Goal: Task Accomplishment & Management: Use online tool/utility

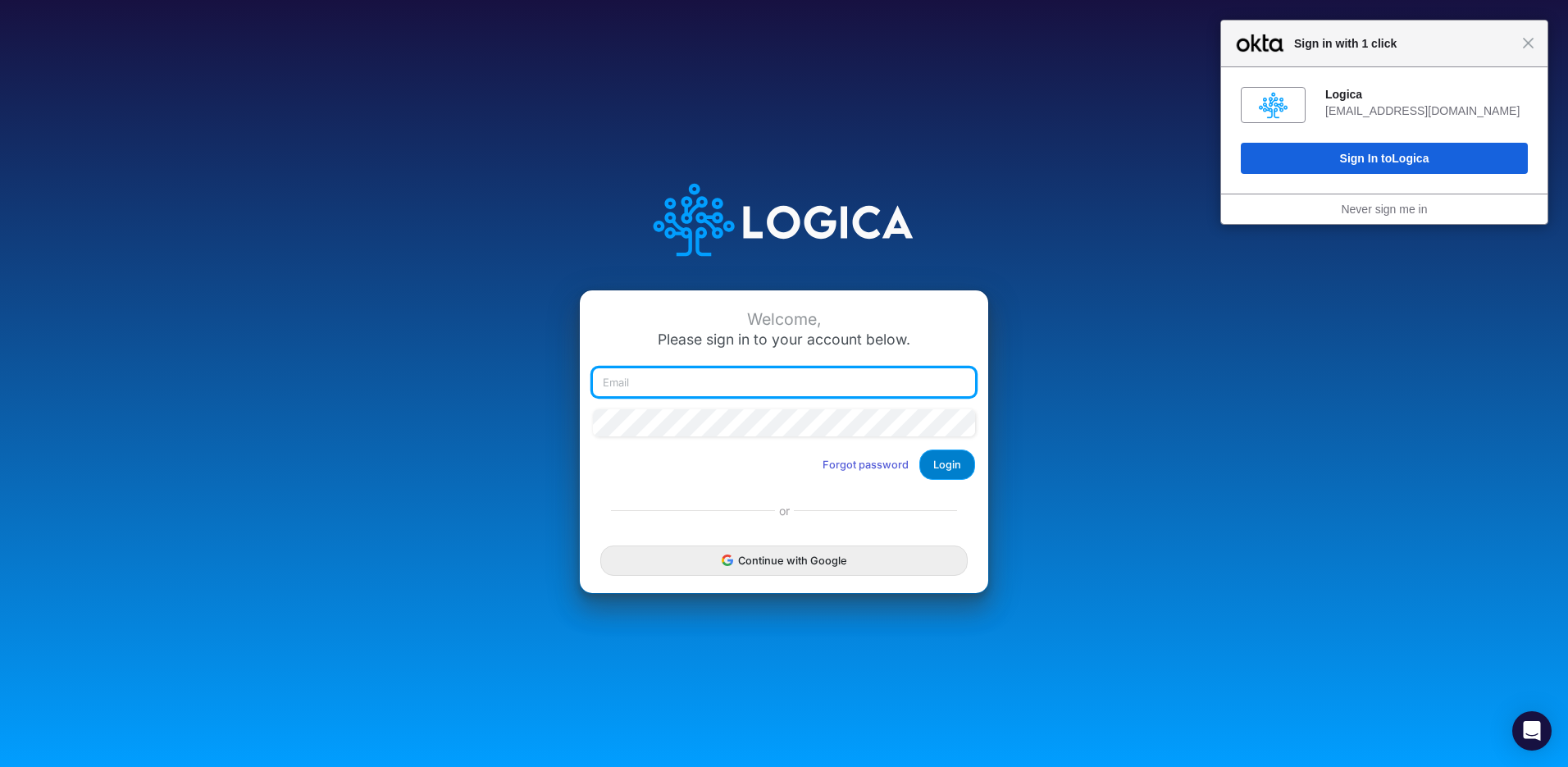
type input "rwobig@cquencehealth.com"
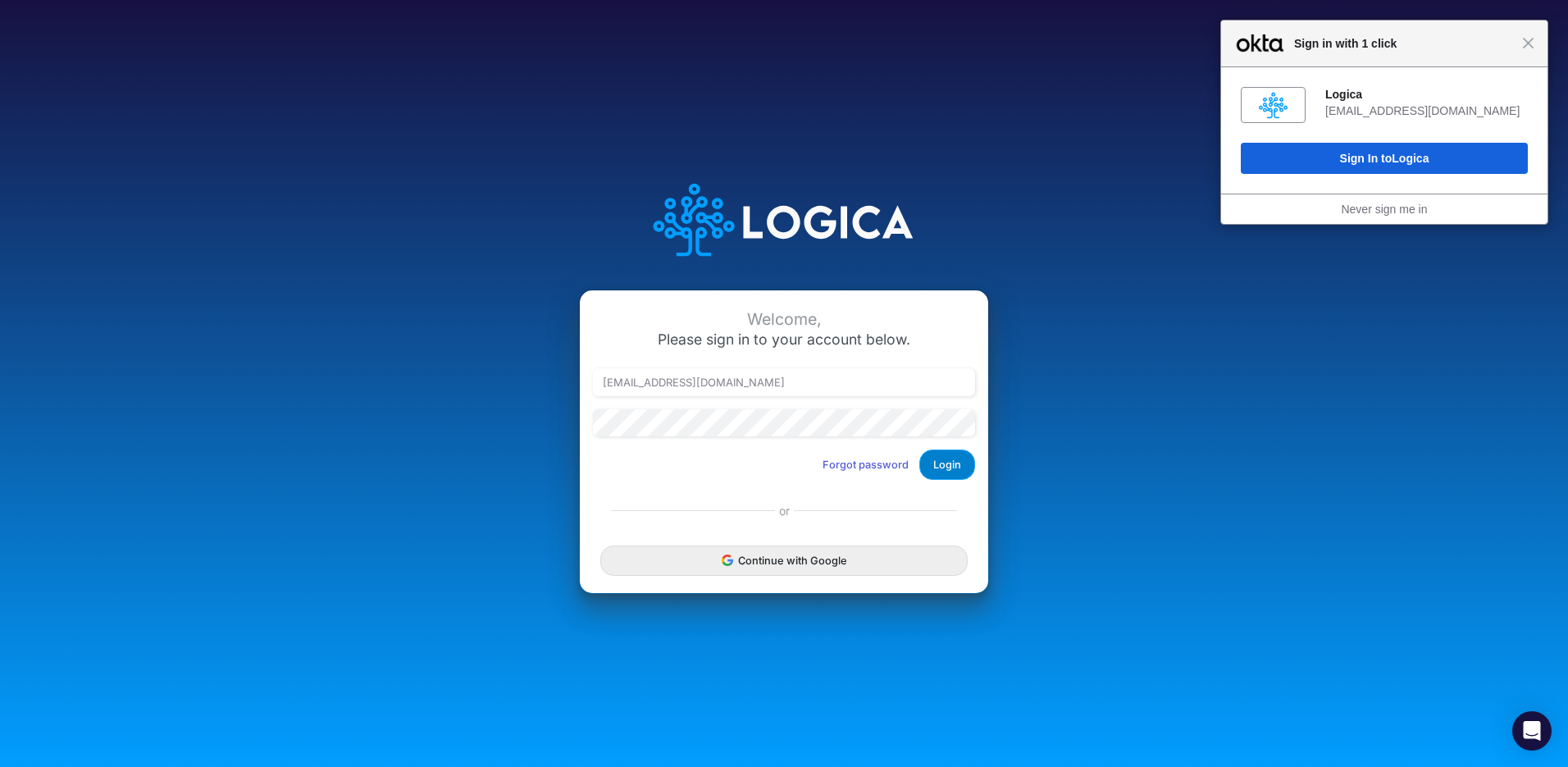
click at [951, 467] on button "Login" at bounding box center [947, 465] width 55 height 31
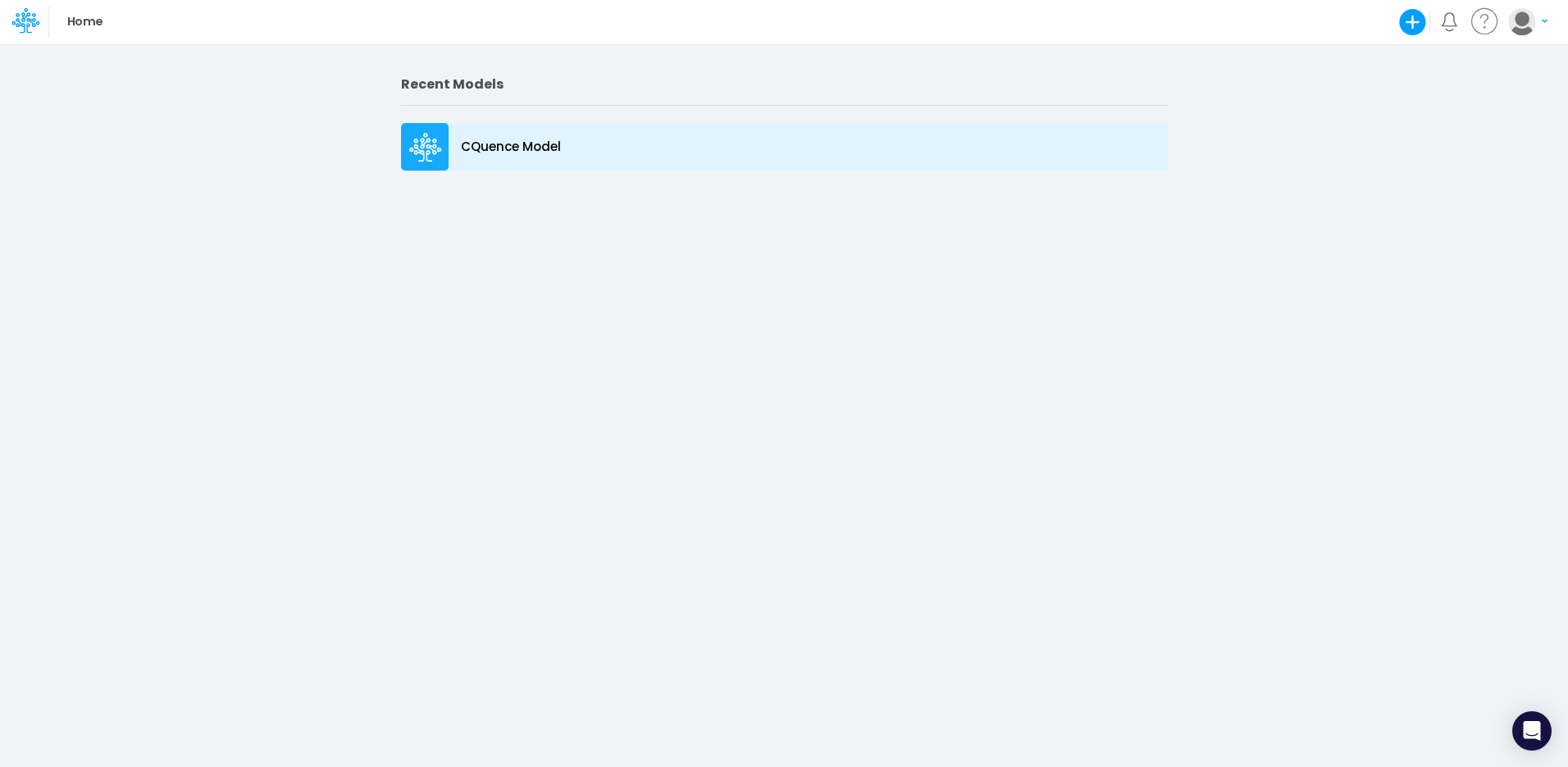
click at [426, 142] on icon at bounding box center [425, 147] width 32 height 30
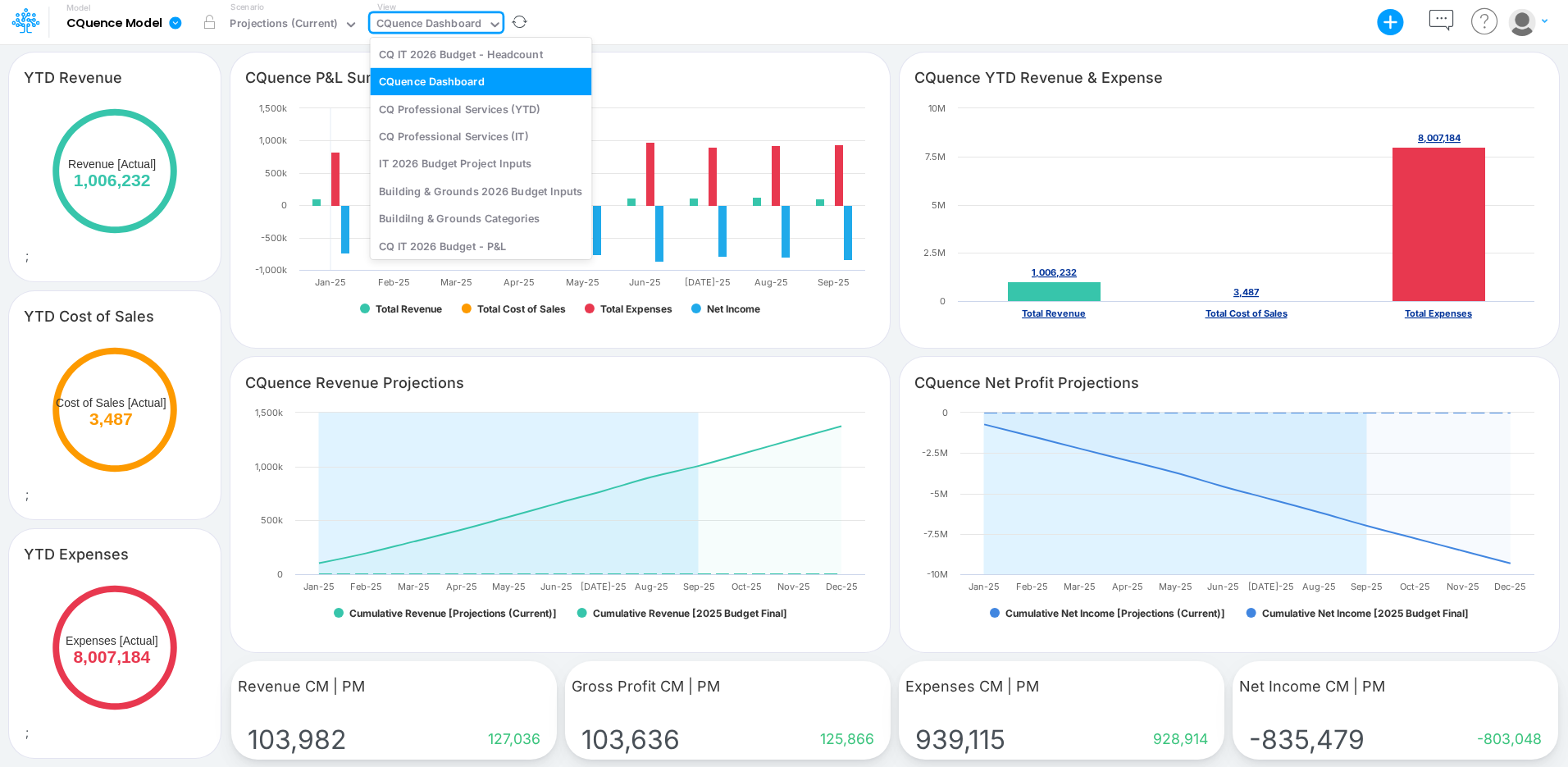
click at [427, 28] on div "CQuence Dashboard" at bounding box center [429, 25] width 106 height 19
click at [490, 186] on div "Building & Grounds 2026 Budget Inputs" at bounding box center [480, 190] width 222 height 27
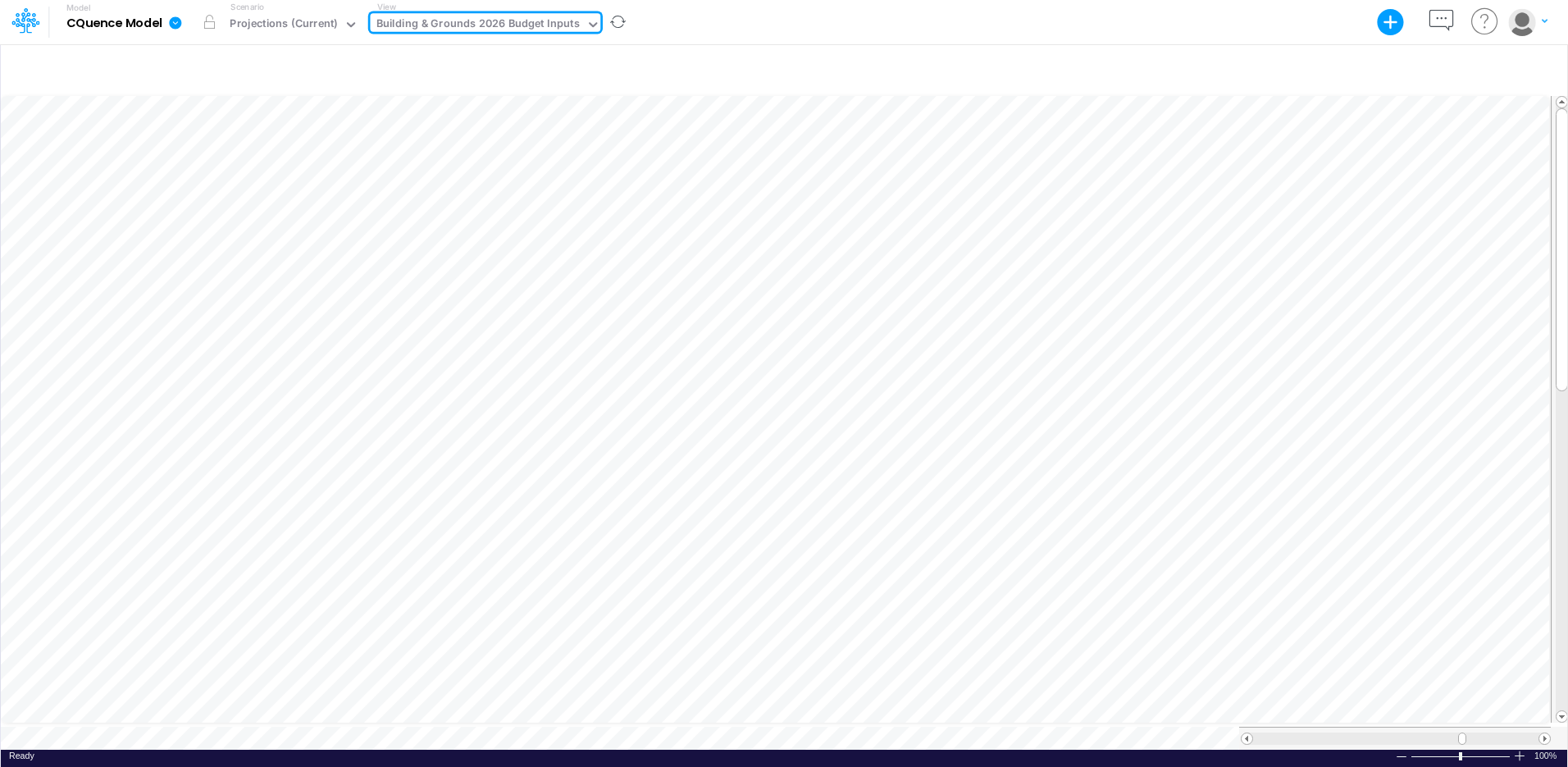
click at [548, 28] on div "Building & Grounds 2026 Budget Inputs" at bounding box center [477, 25] width 203 height 19
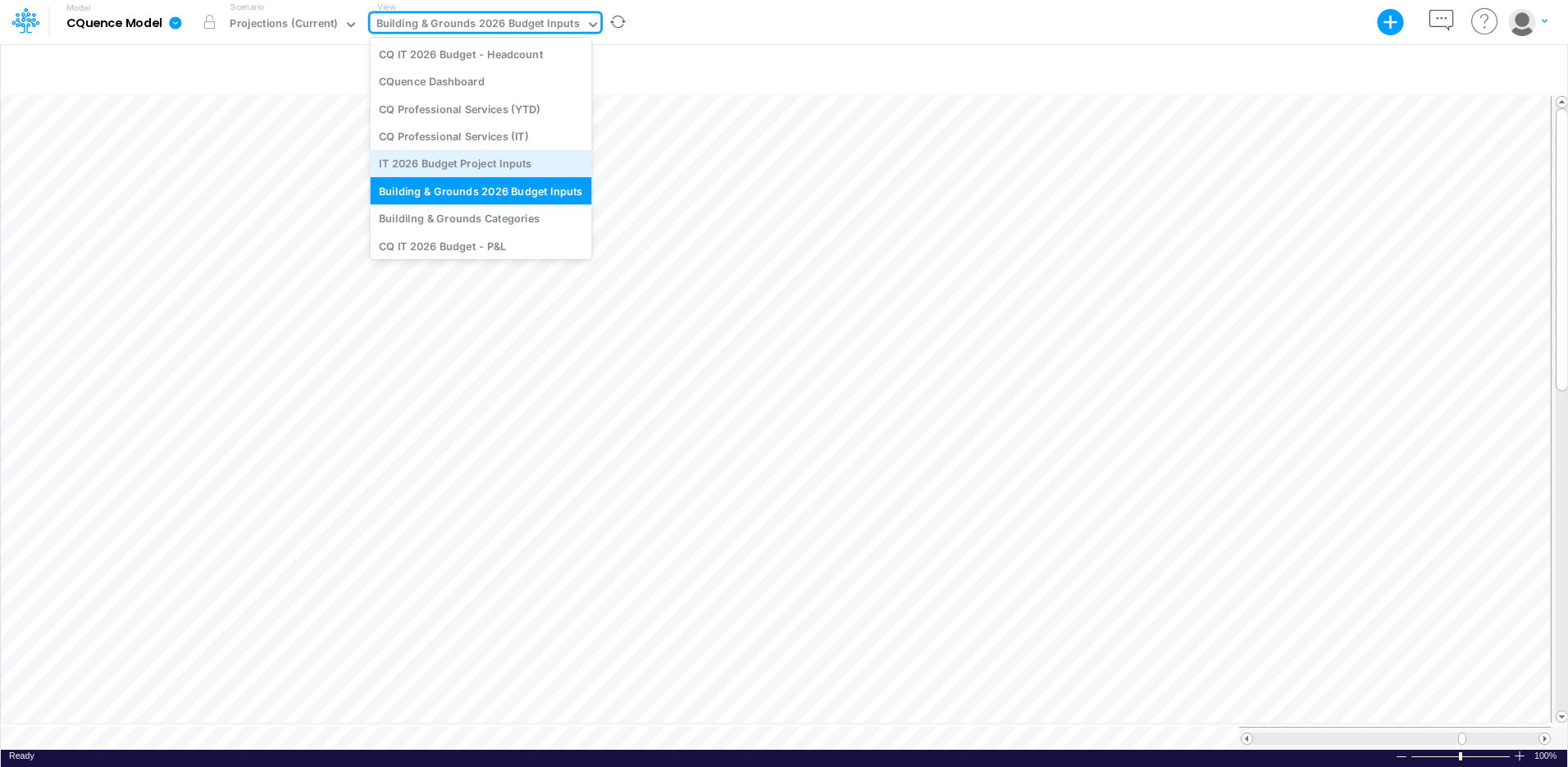
click at [484, 162] on div "IT 2026 Budget Project Inputs" at bounding box center [480, 163] width 222 height 27
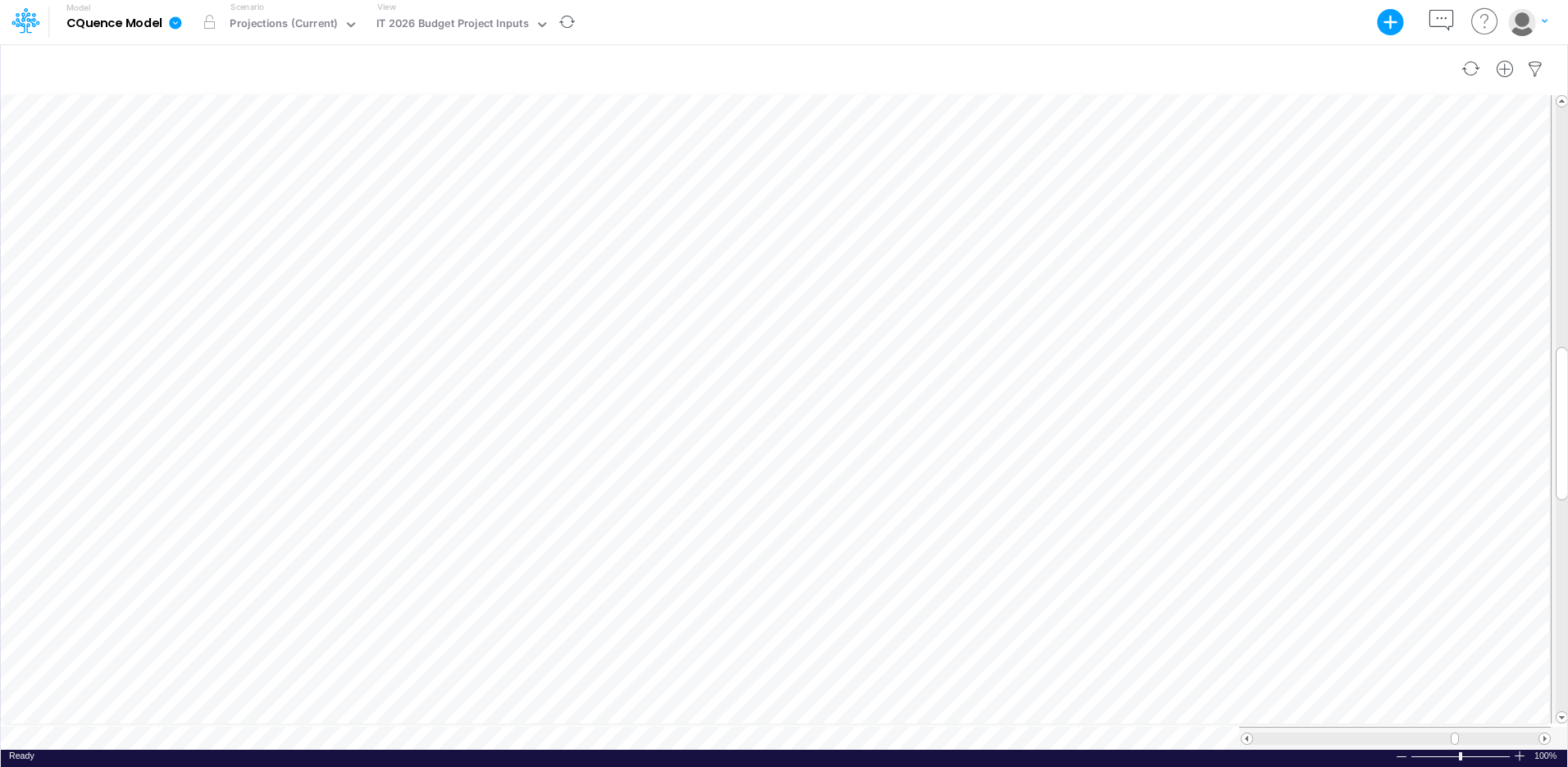
scroll to position [8, 1]
click at [436, 15] on div "IT 2026 Budget Project Inputs" at bounding box center [453, 25] width 153 height 19
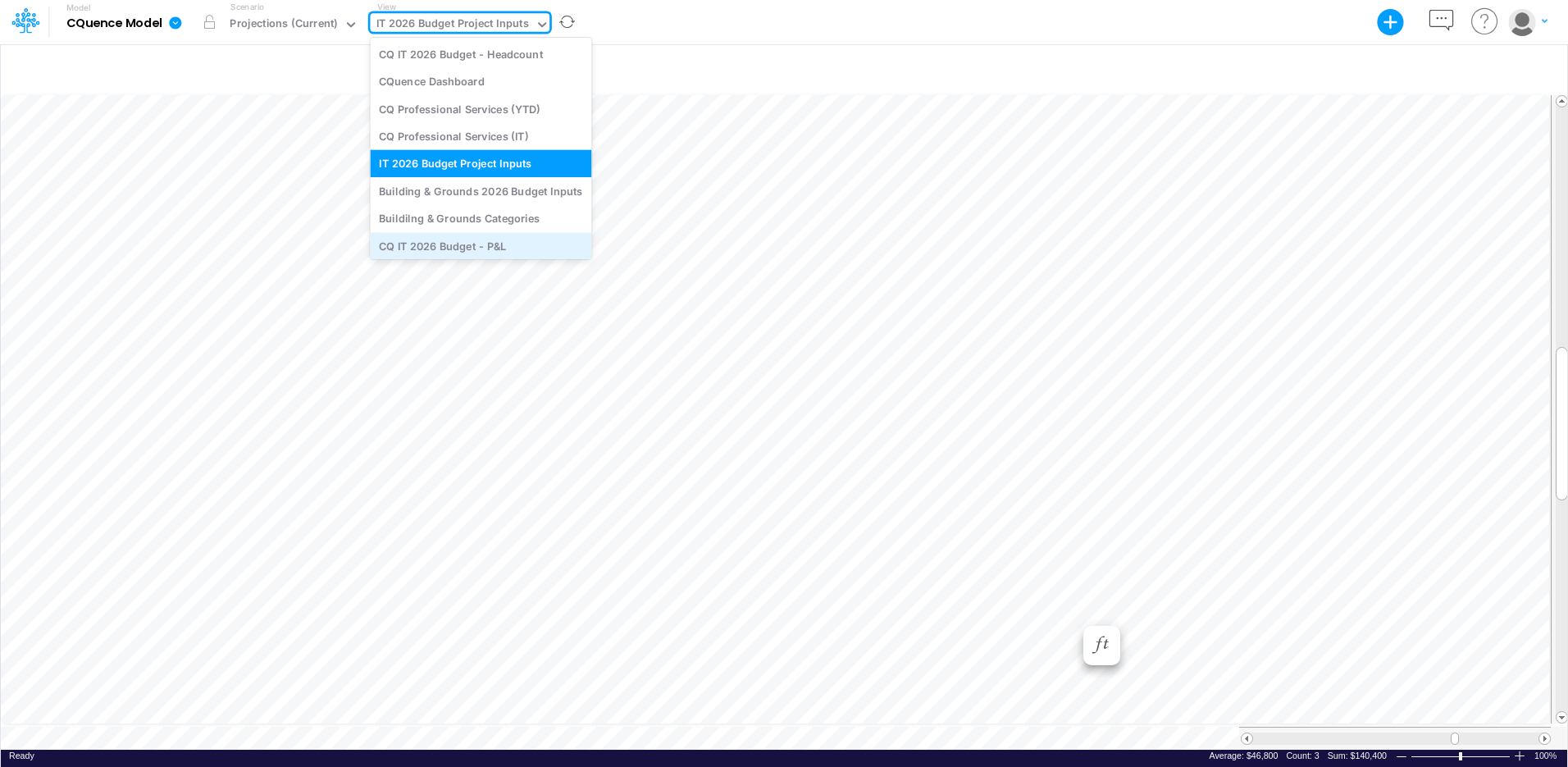
click at [453, 248] on div "CQ IT 2026 Budget - P&L" at bounding box center [480, 245] width 222 height 27
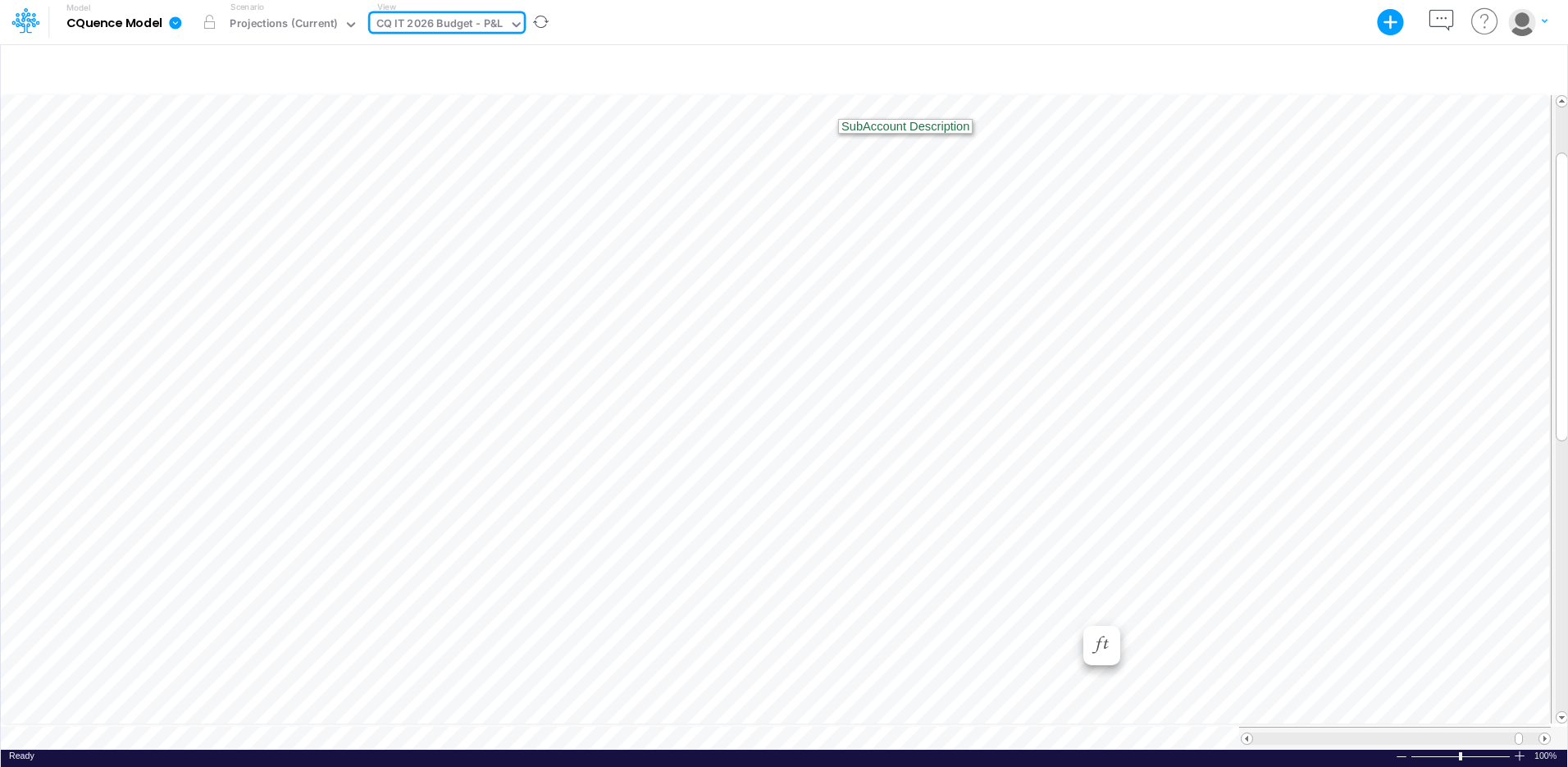
click at [464, 24] on div "CQ IT 2026 Budget - P&L" at bounding box center [439, 25] width 127 height 19
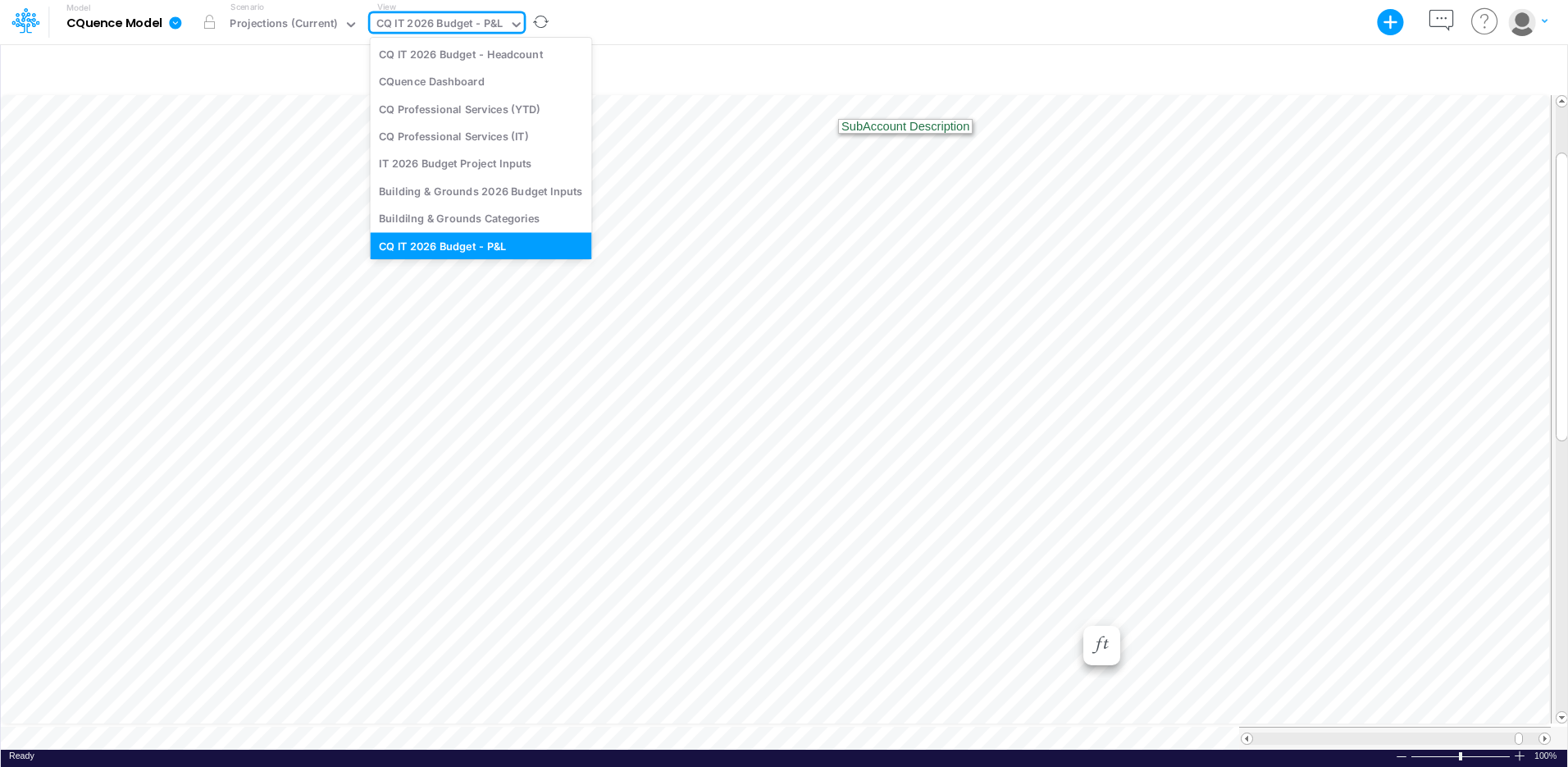
scroll to position [4, 0]
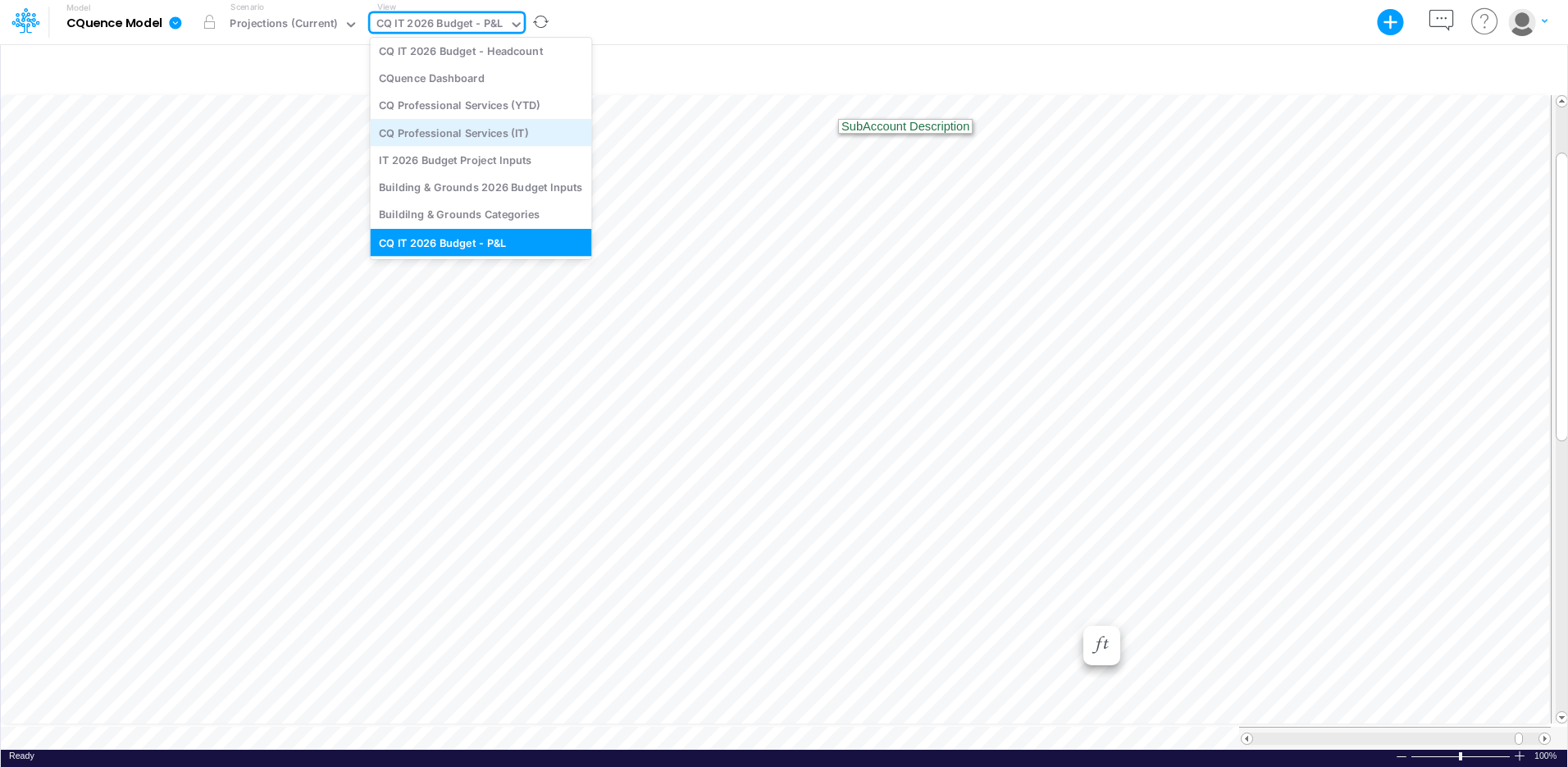
click at [472, 137] on div "CQ Professional Services (IT)" at bounding box center [480, 133] width 222 height 27
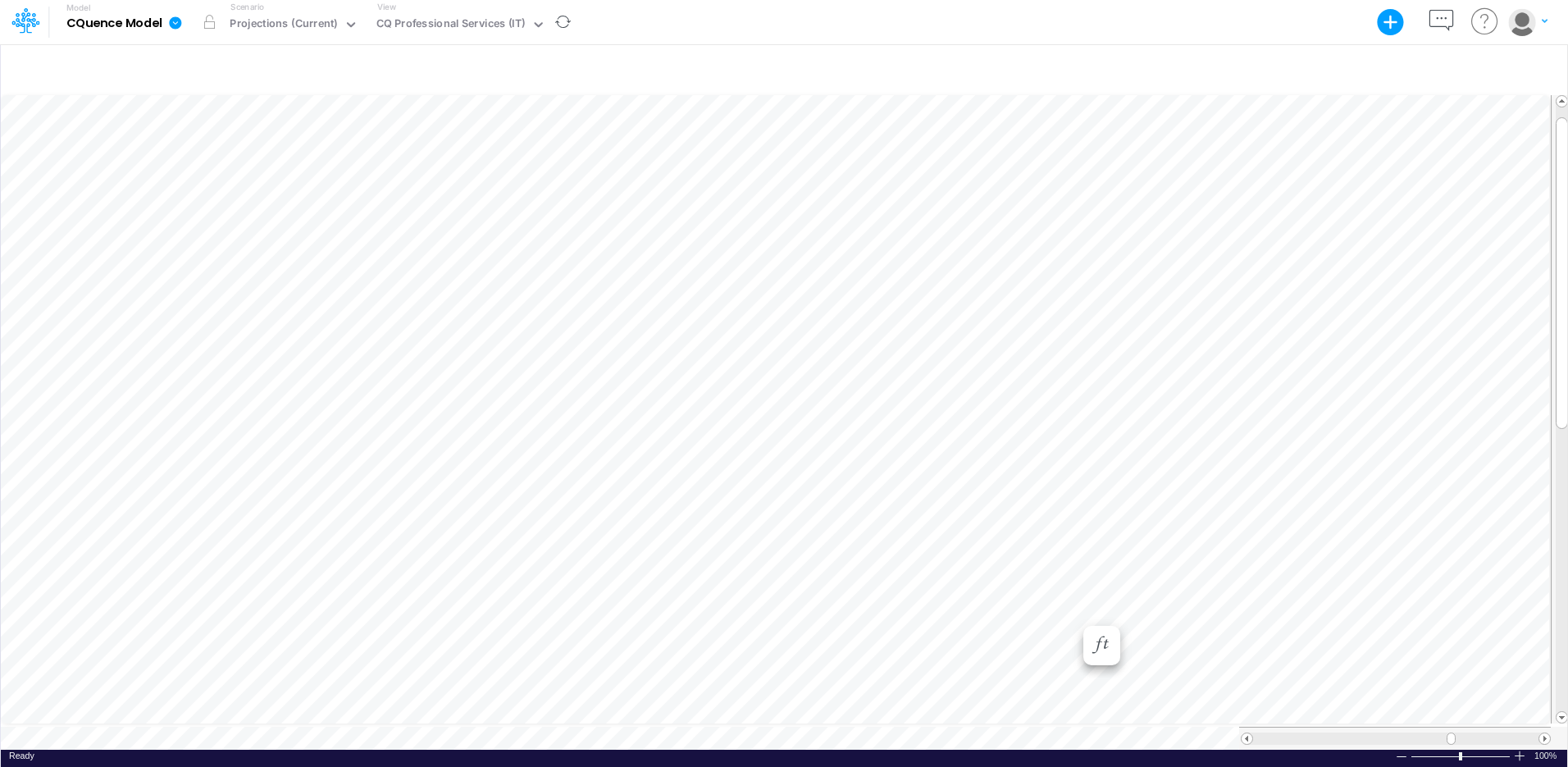
scroll to position [8, 1]
click at [457, 27] on div "CQ Professional Services (IT)" at bounding box center [451, 25] width 149 height 19
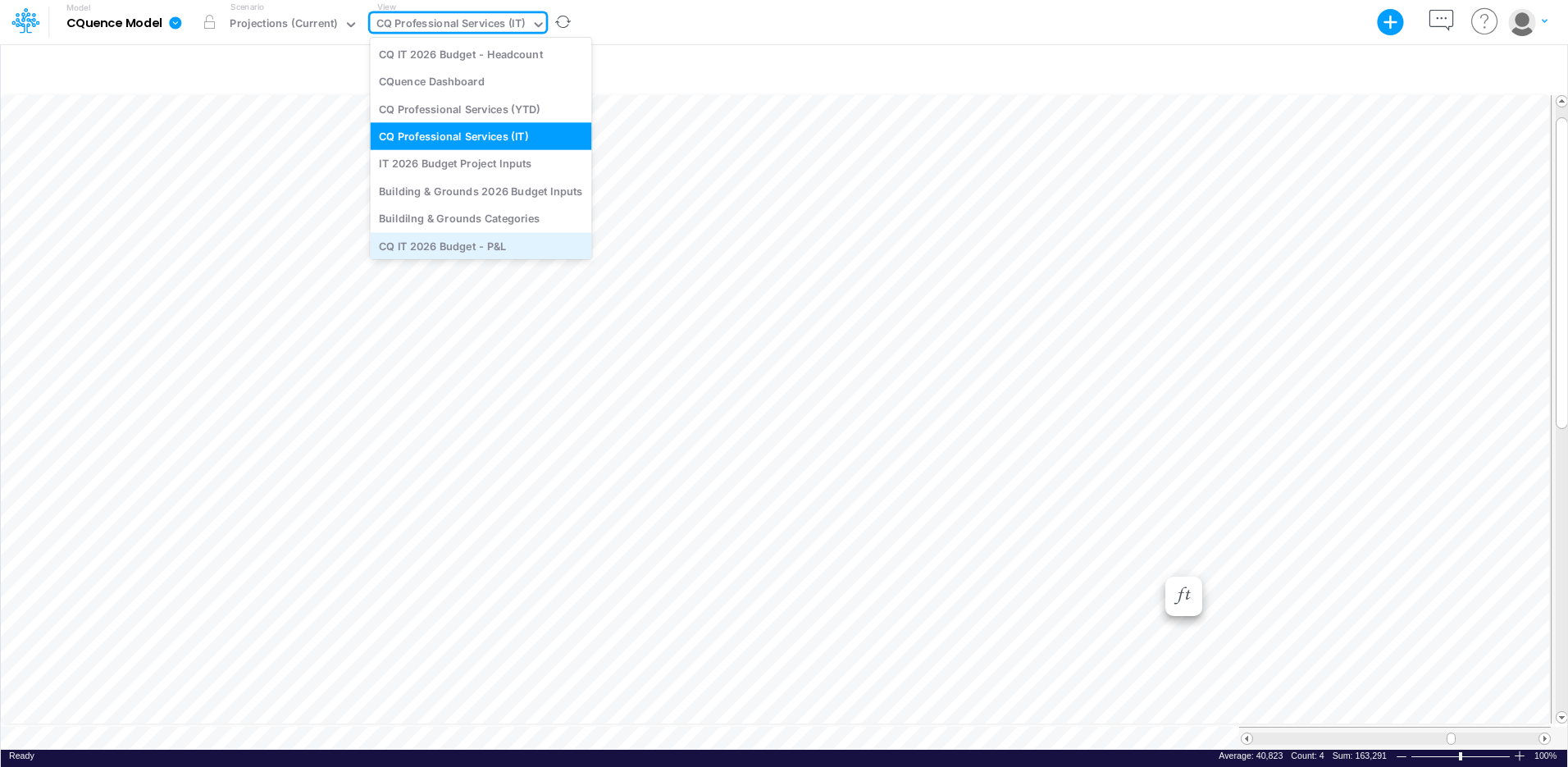
click at [467, 249] on div "CQ IT 2026 Budget - P&L" at bounding box center [480, 245] width 222 height 27
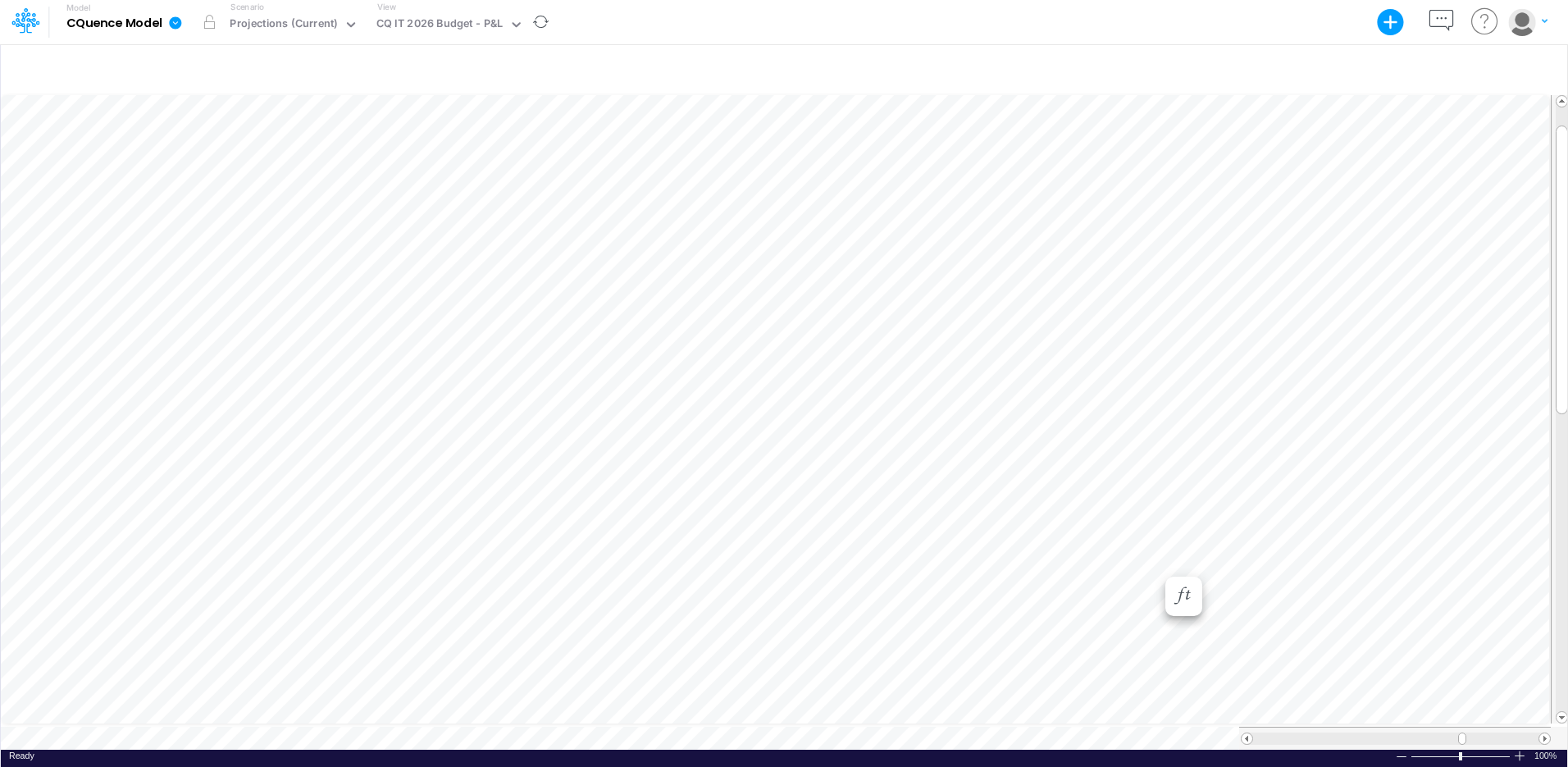
scroll to position [8, 1]
click at [959, 364] on icon "button" at bounding box center [954, 366] width 25 height 17
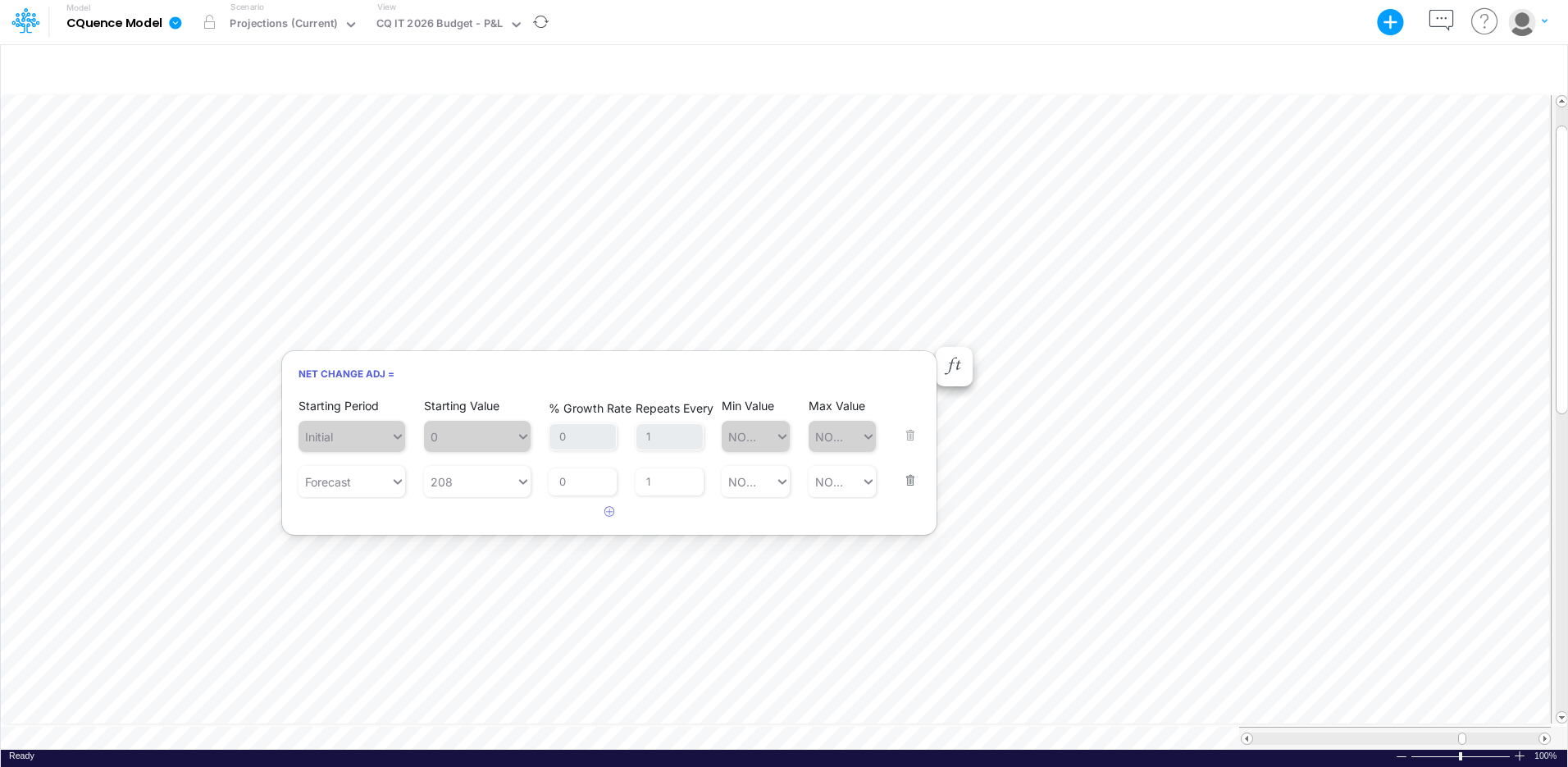
scroll to position [8, 1]
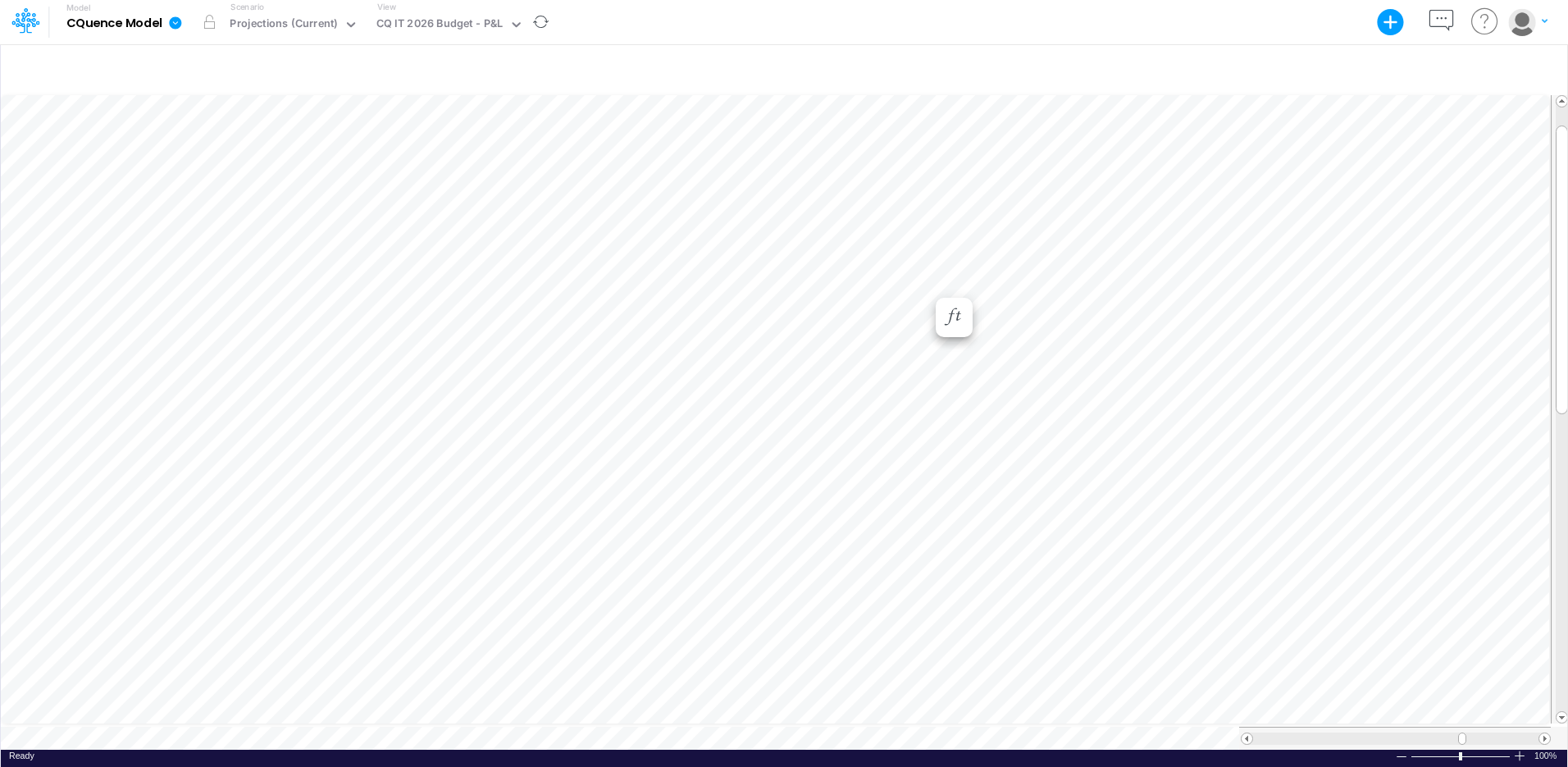
scroll to position [8, 1]
click at [455, 9] on div "View CQ IT 2026 Budget - P&L" at bounding box center [446, 22] width 154 height 43
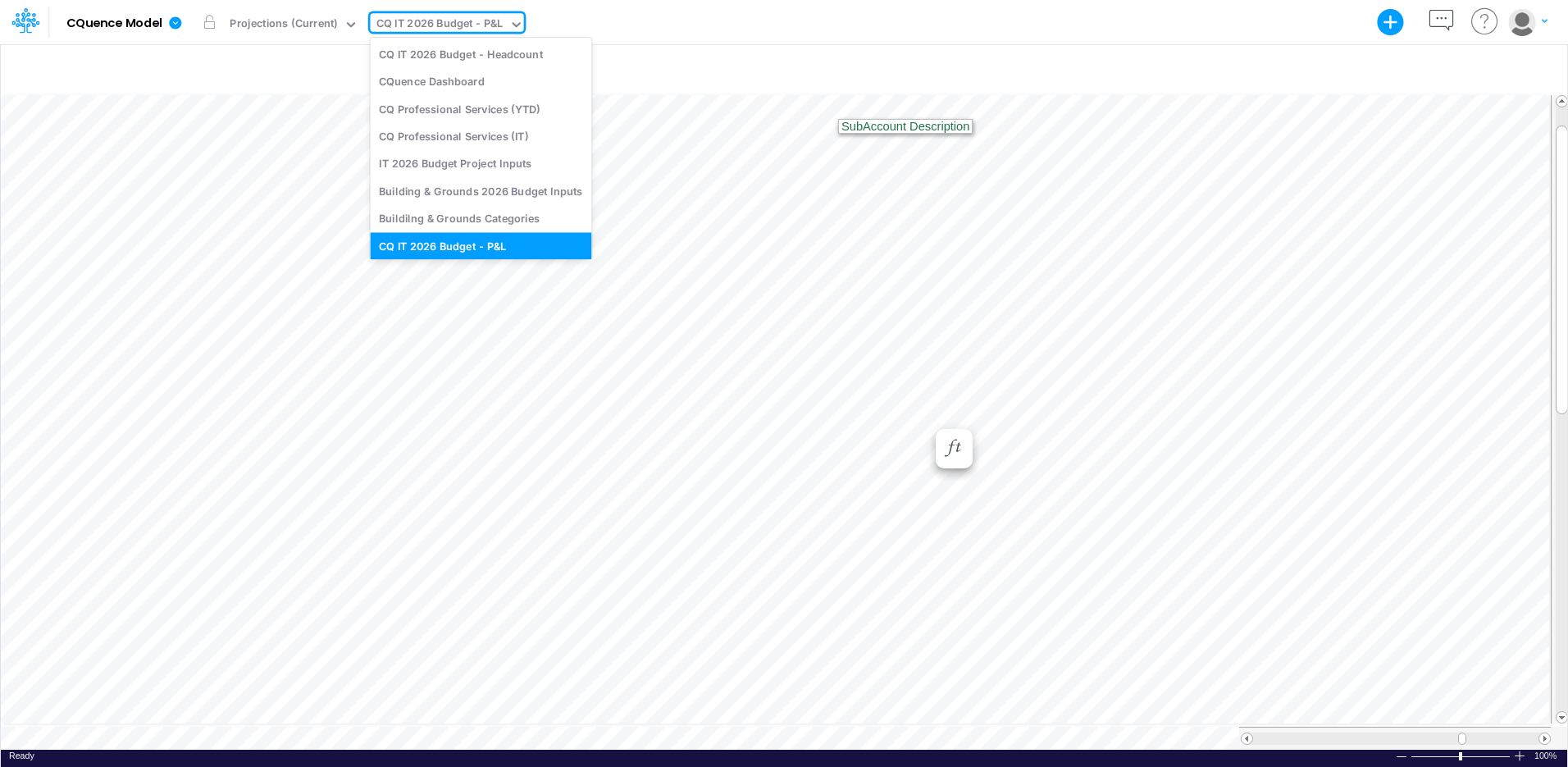
click at [450, 26] on div "CQ IT 2026 Budget - P&L" at bounding box center [439, 25] width 127 height 19
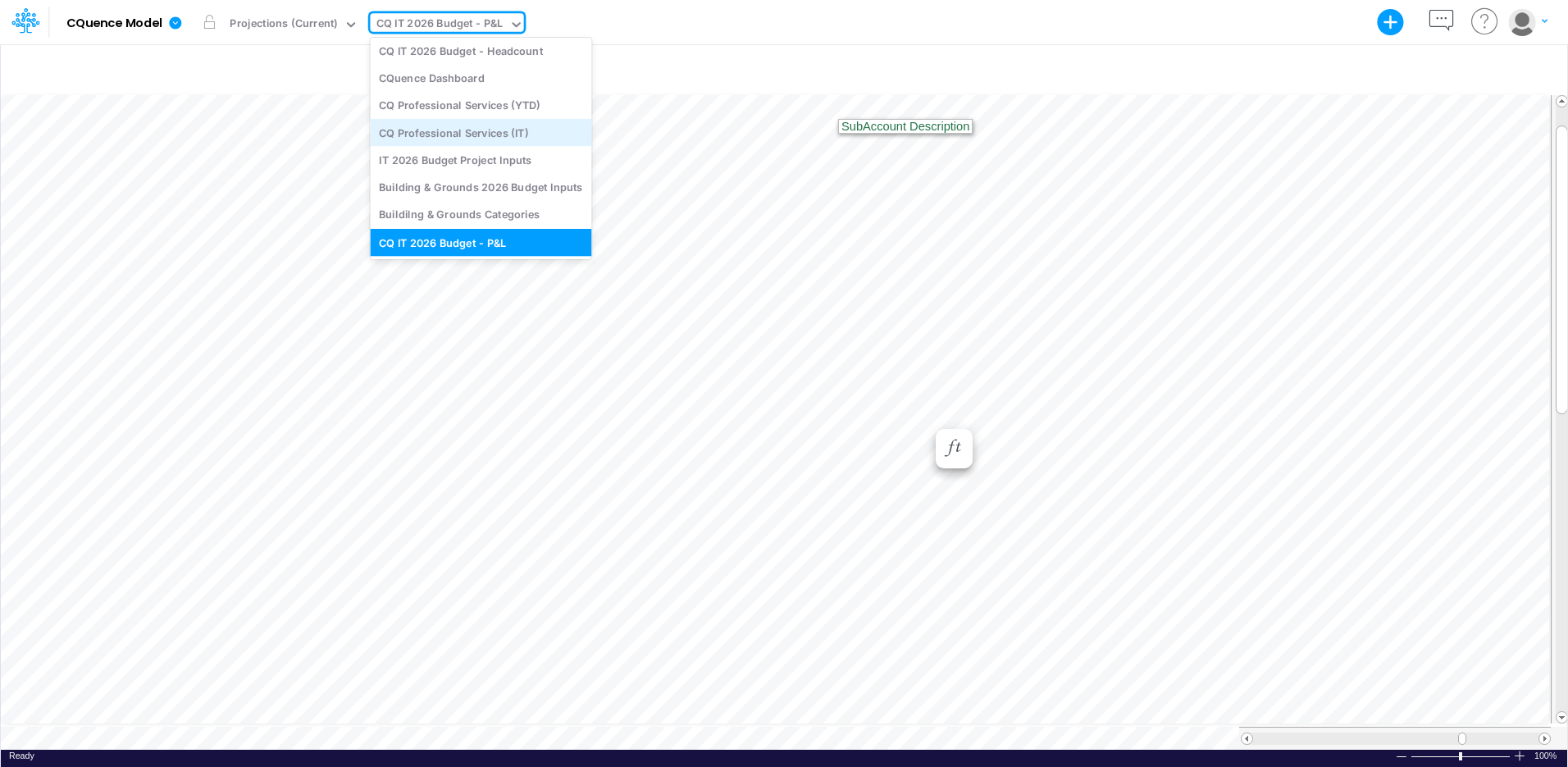
click at [476, 131] on div "CQ Professional Services (IT)" at bounding box center [480, 133] width 222 height 27
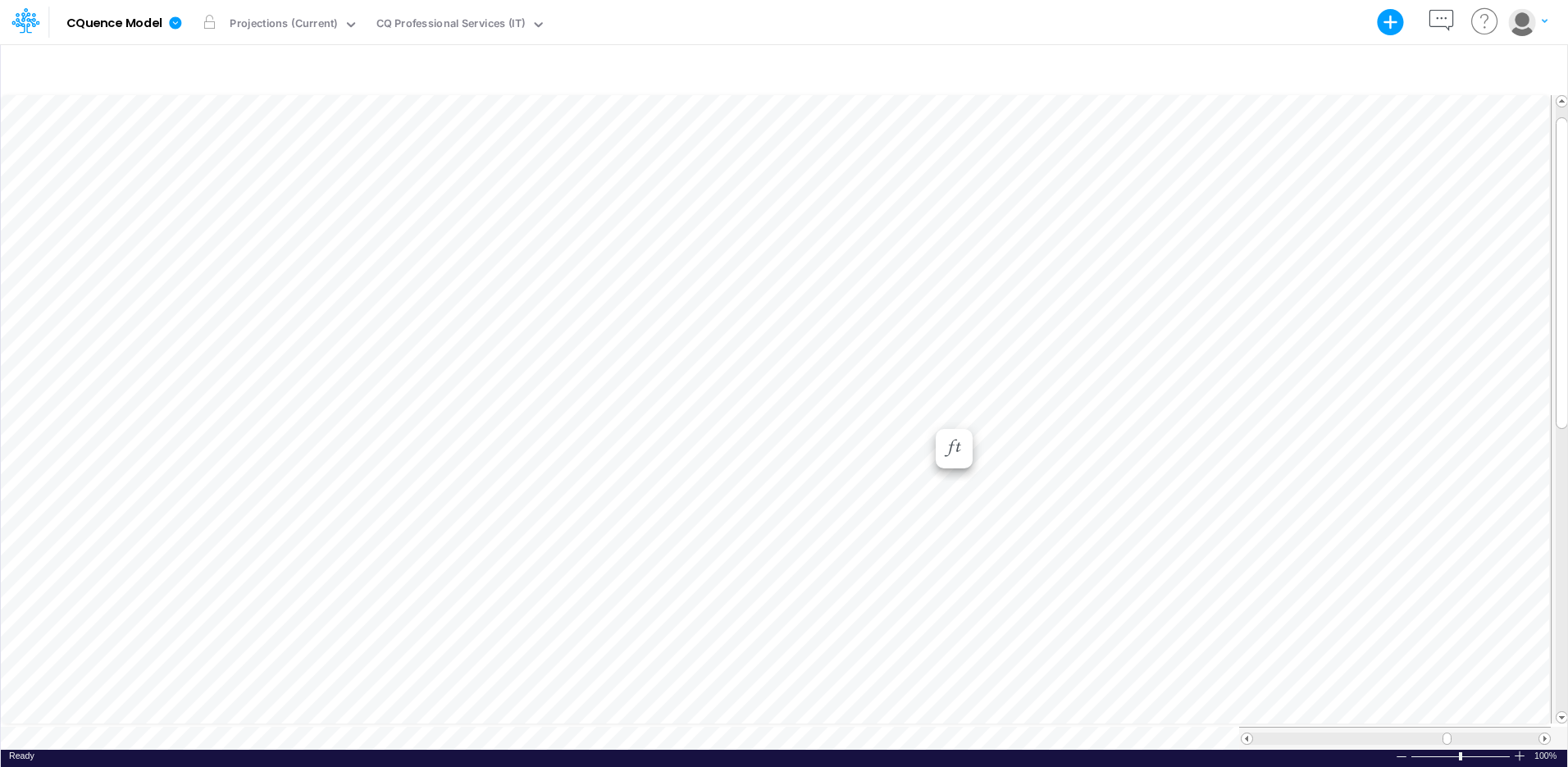
scroll to position [8, 1]
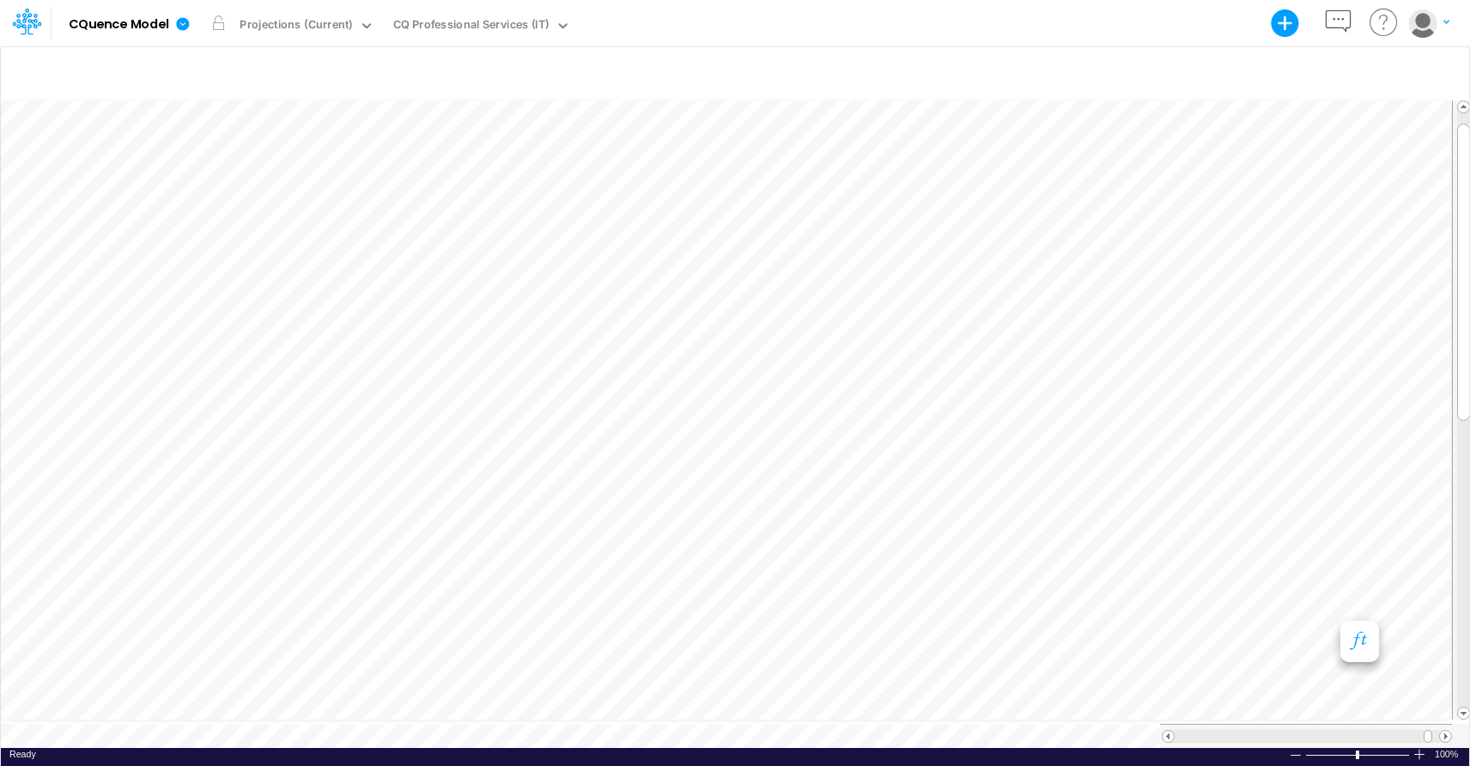
scroll to position [8, 1]
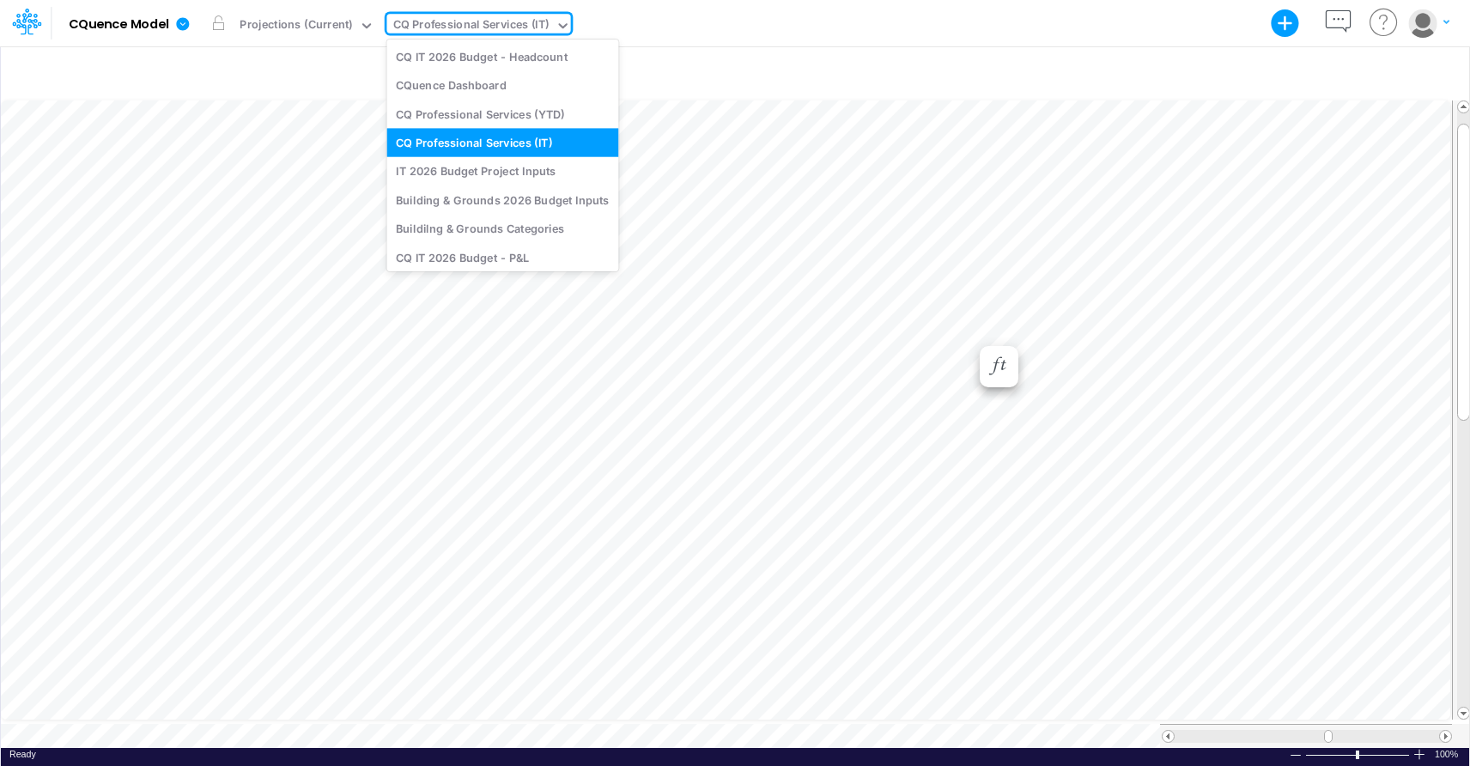
click at [471, 21] on div "CQ Professional Services (IT)" at bounding box center [471, 26] width 156 height 20
click at [538, 172] on div "IT 2026 Budget Project Inputs" at bounding box center [502, 171] width 232 height 28
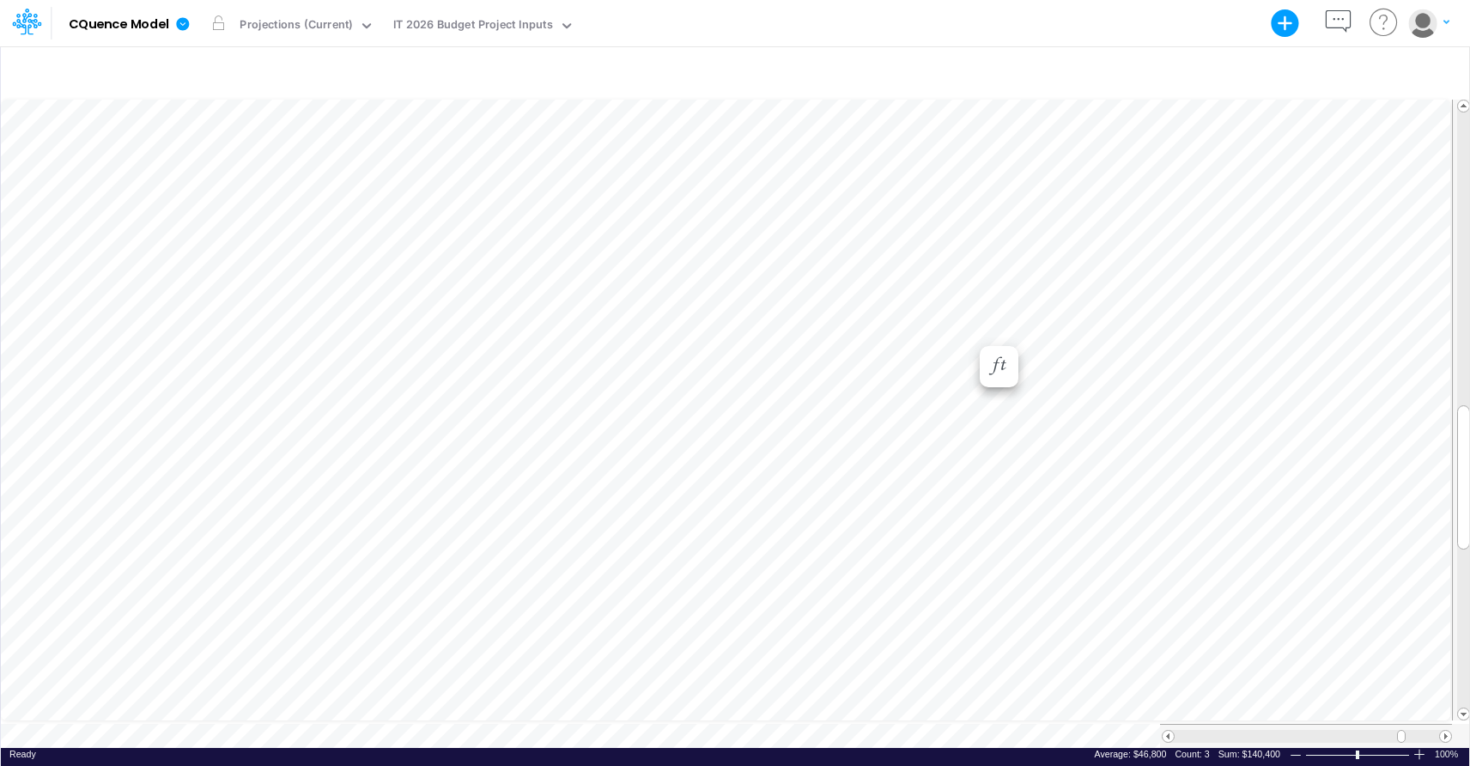
click at [664, 34] on div "Model CQuence Model Export Excel Scenario Projections (Current) View IT 2026 Bu…" at bounding box center [735, 23] width 1323 height 46
click at [1447, 26] on icon "button" at bounding box center [1446, 22] width 6 height 10
click at [1316, 97] on button "Log out" at bounding box center [1358, 101] width 184 height 27
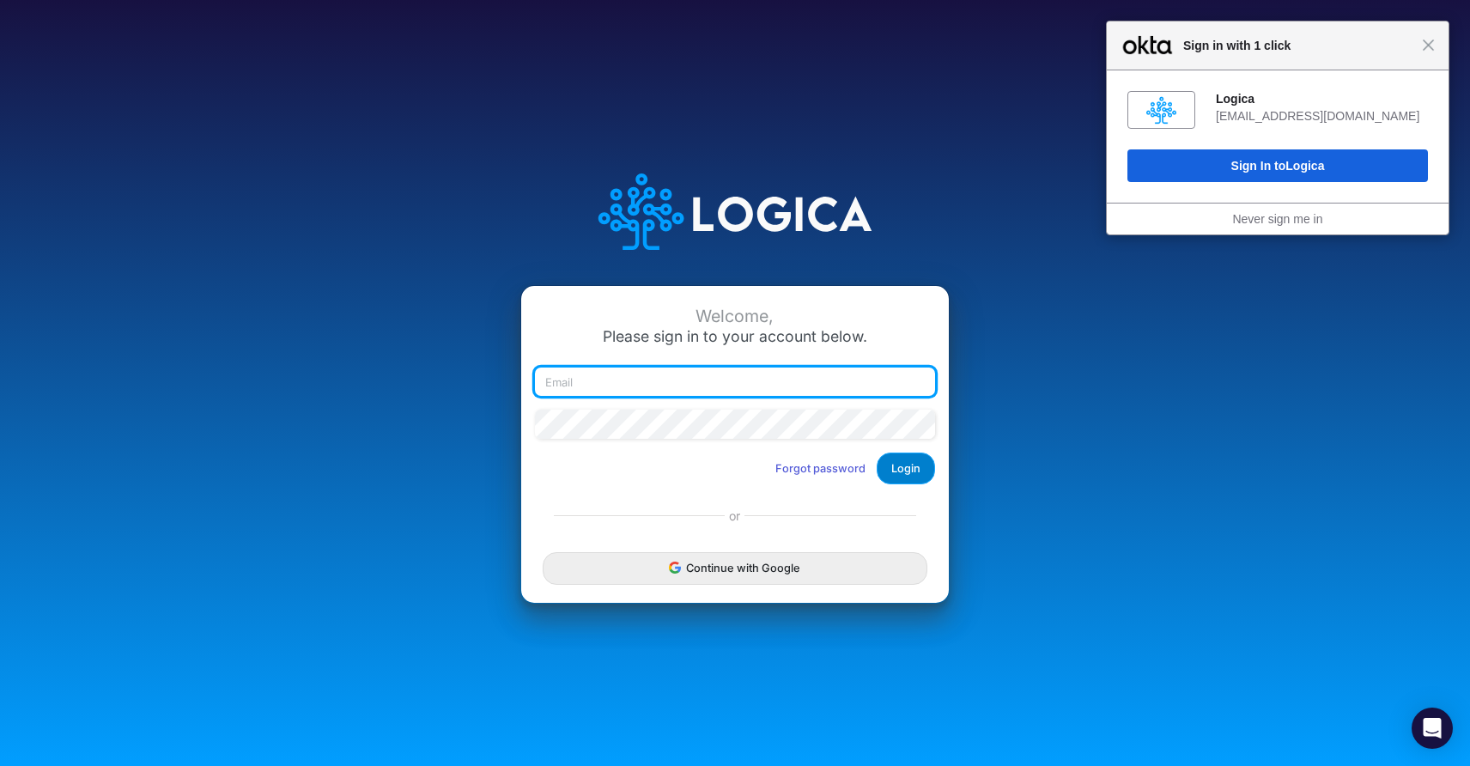
type input "rwobig@cquencehealth.com"
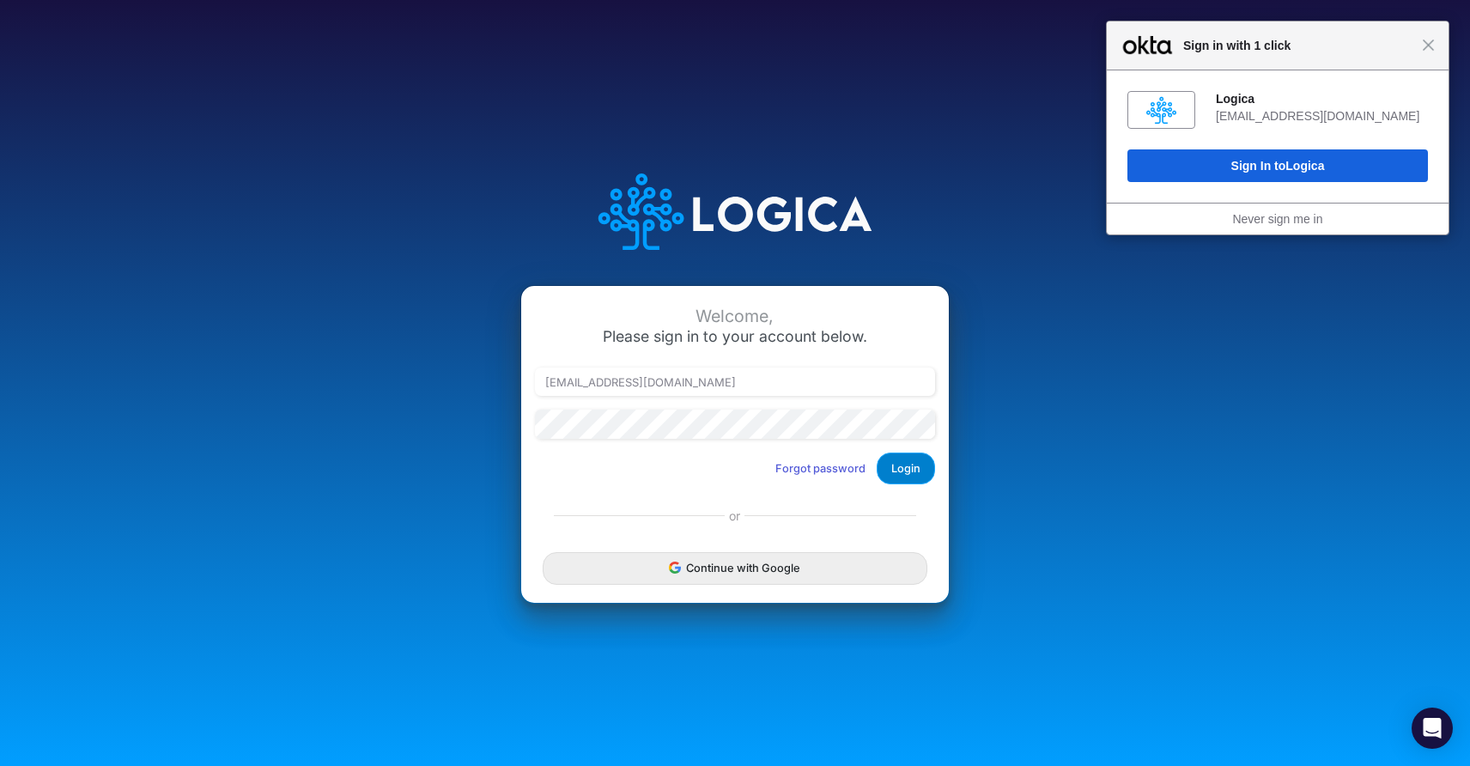
click at [900, 468] on button "Login" at bounding box center [906, 469] width 58 height 32
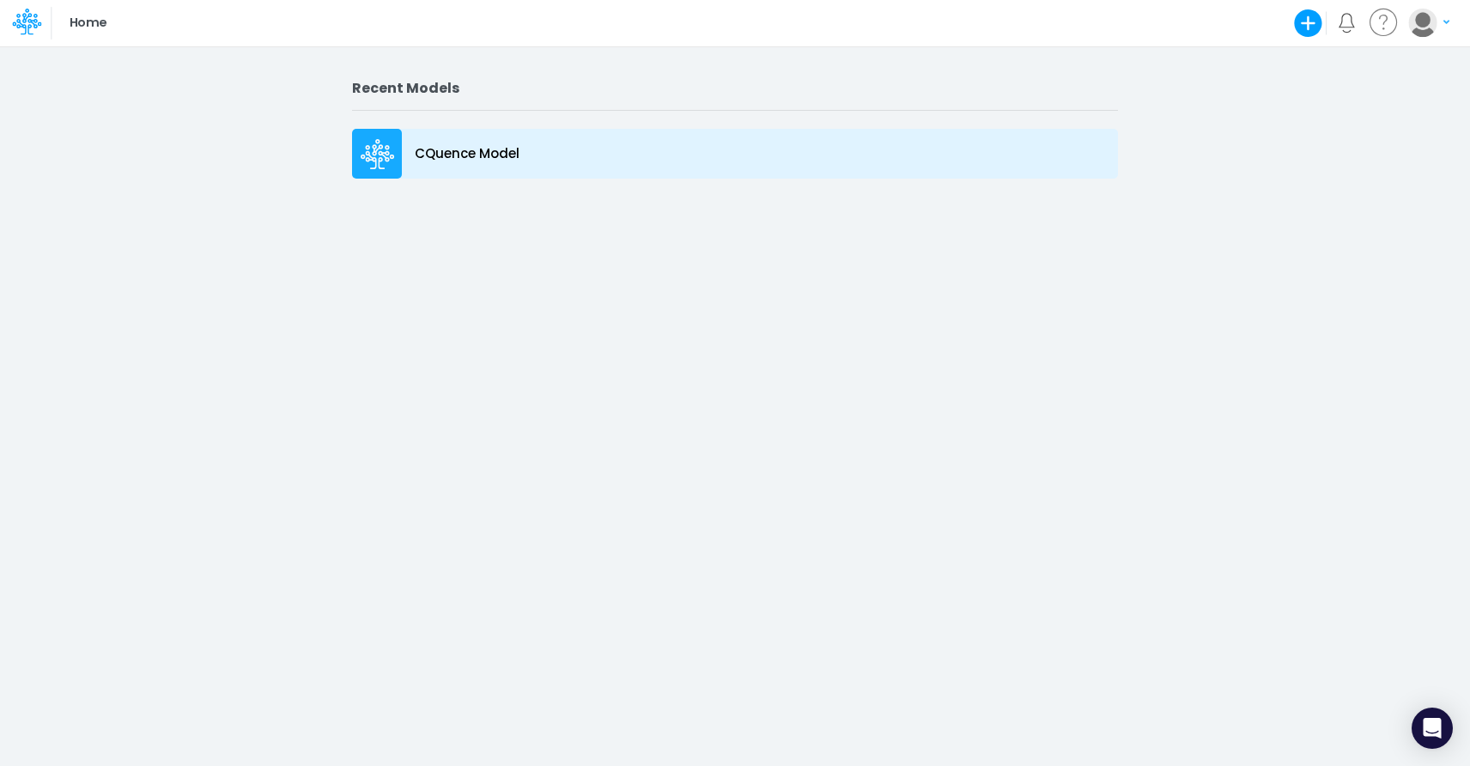
click at [386, 145] on icon at bounding box center [378, 144] width 25 height 11
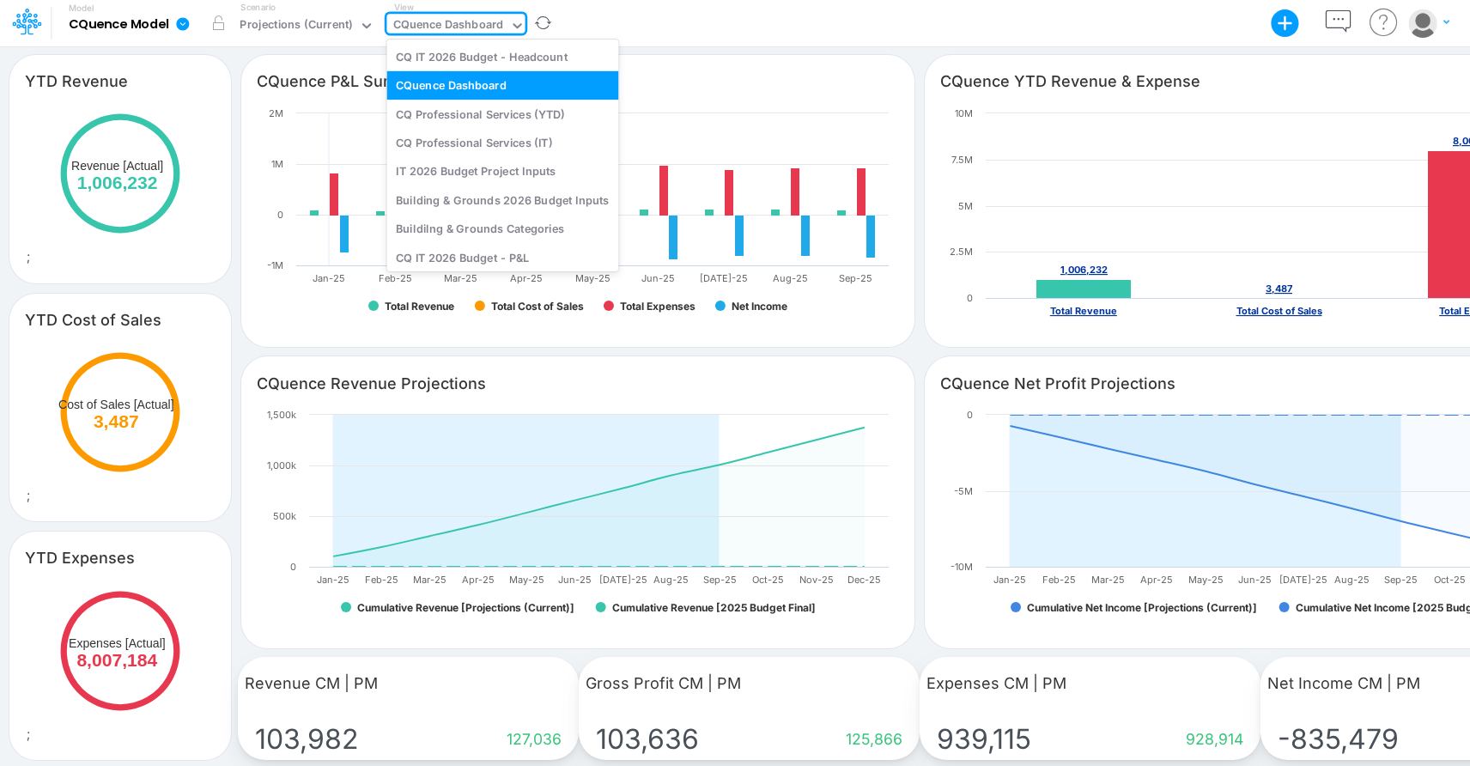
click at [446, 19] on div "CQuence Dashboard" at bounding box center [448, 26] width 111 height 20
click at [469, 170] on div "IT 2026 Budget Project Inputs" at bounding box center [502, 171] width 232 height 28
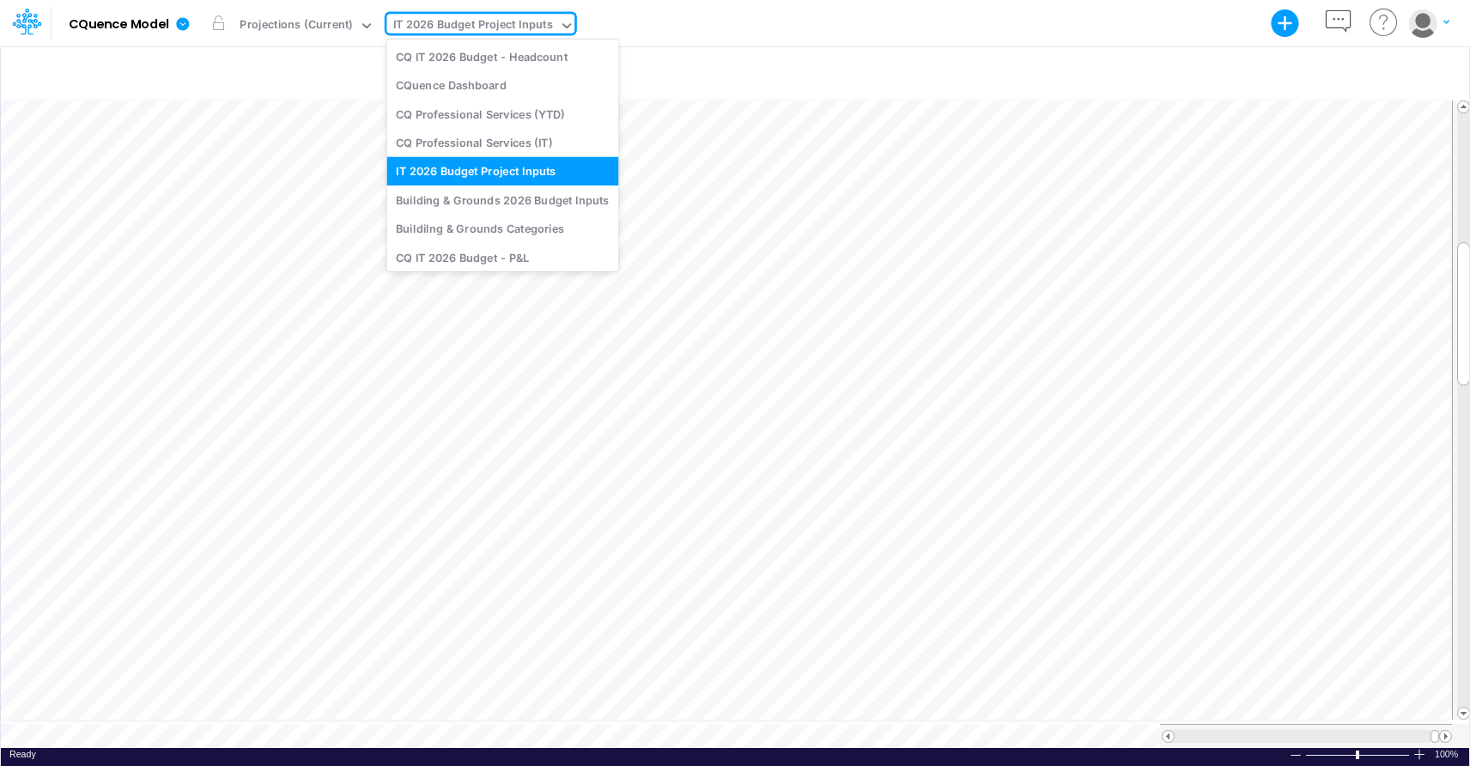
click at [565, 25] on icon at bounding box center [566, 25] width 15 height 15
click at [475, 138] on div "CQ Professional Services (IT)" at bounding box center [502, 142] width 232 height 28
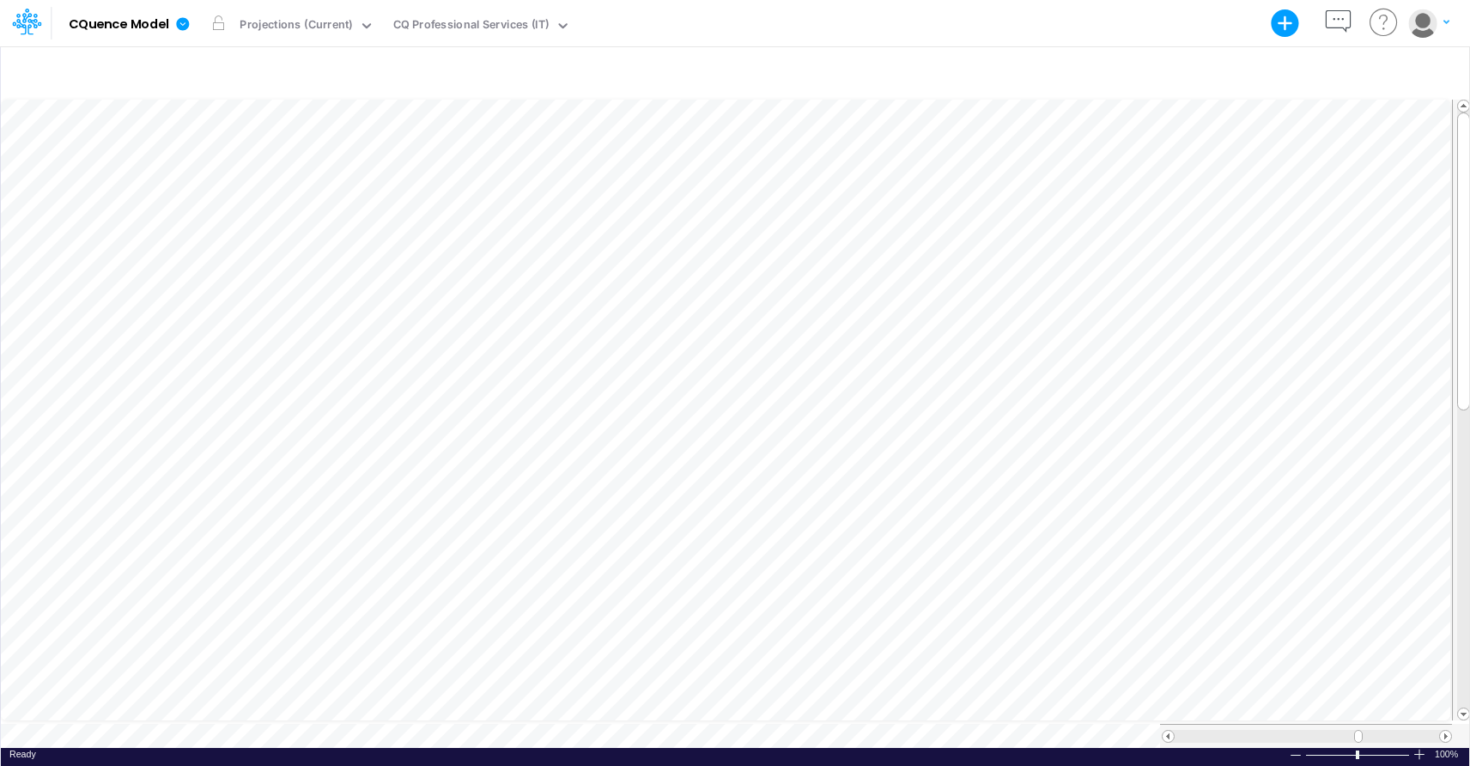
scroll to position [8, 1]
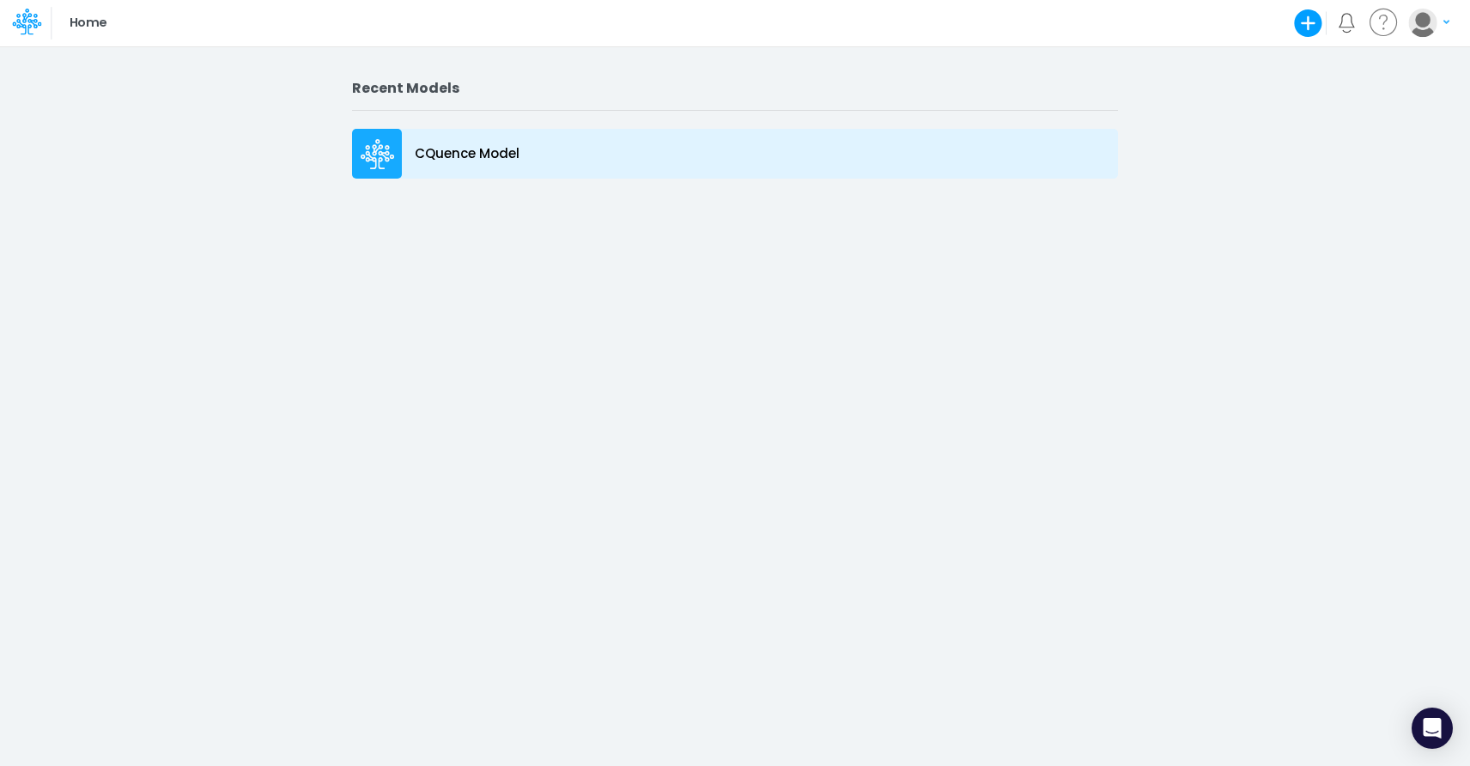
click at [368, 159] on icon at bounding box center [372, 160] width 12 height 19
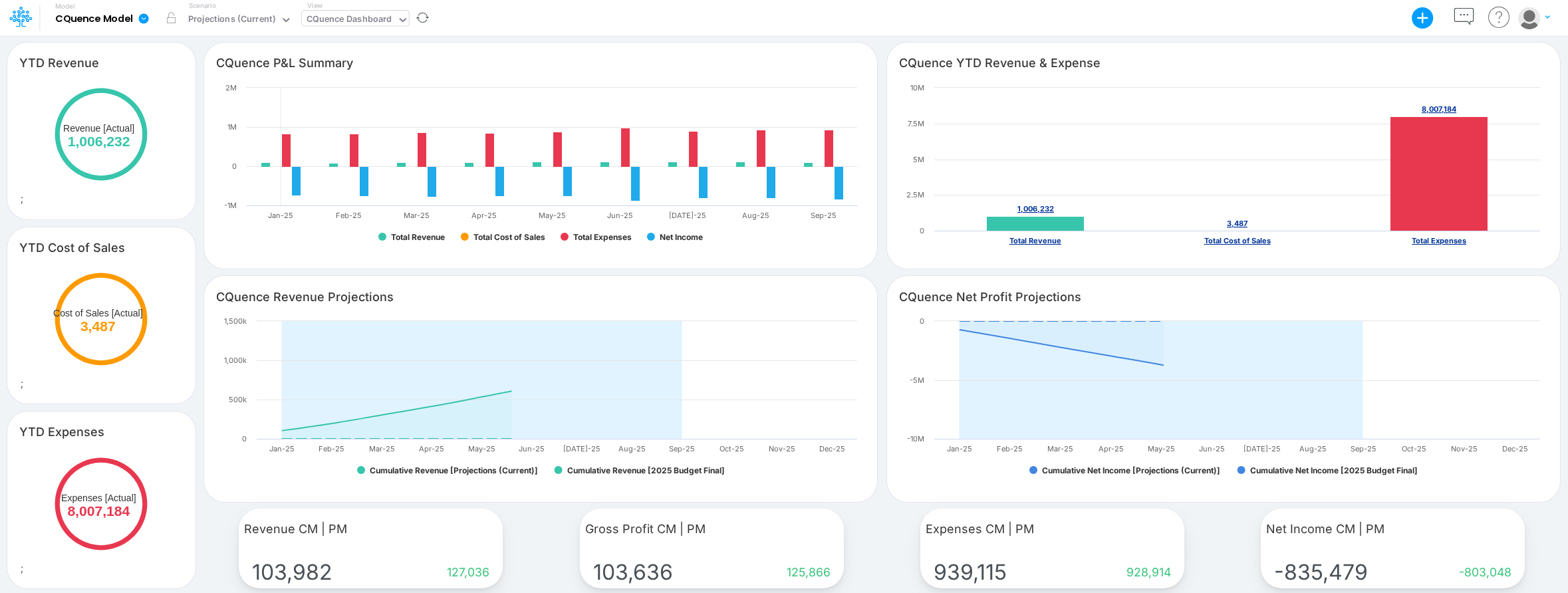
click at [336, 15] on div "CQuence Dashboard" at bounding box center [349, 20] width 86 height 15
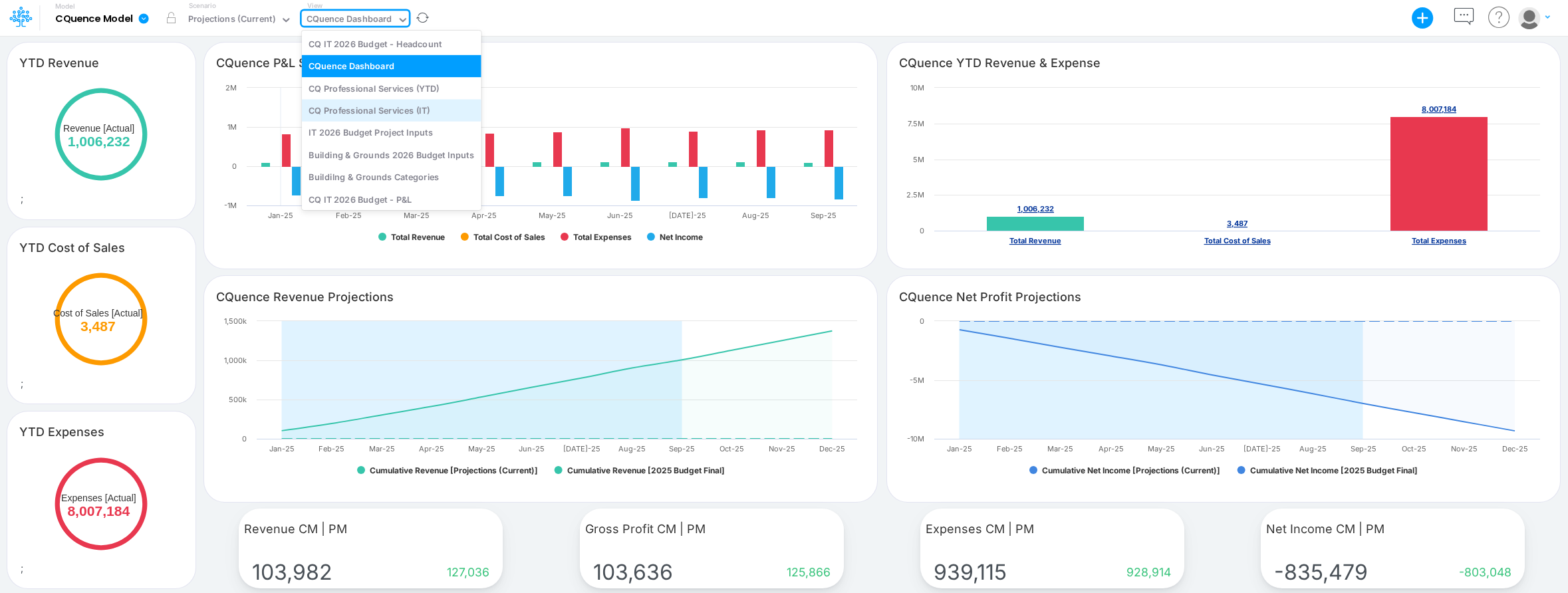
click at [409, 112] on div "CQ Professional Services (IT)" at bounding box center [392, 110] width 180 height 22
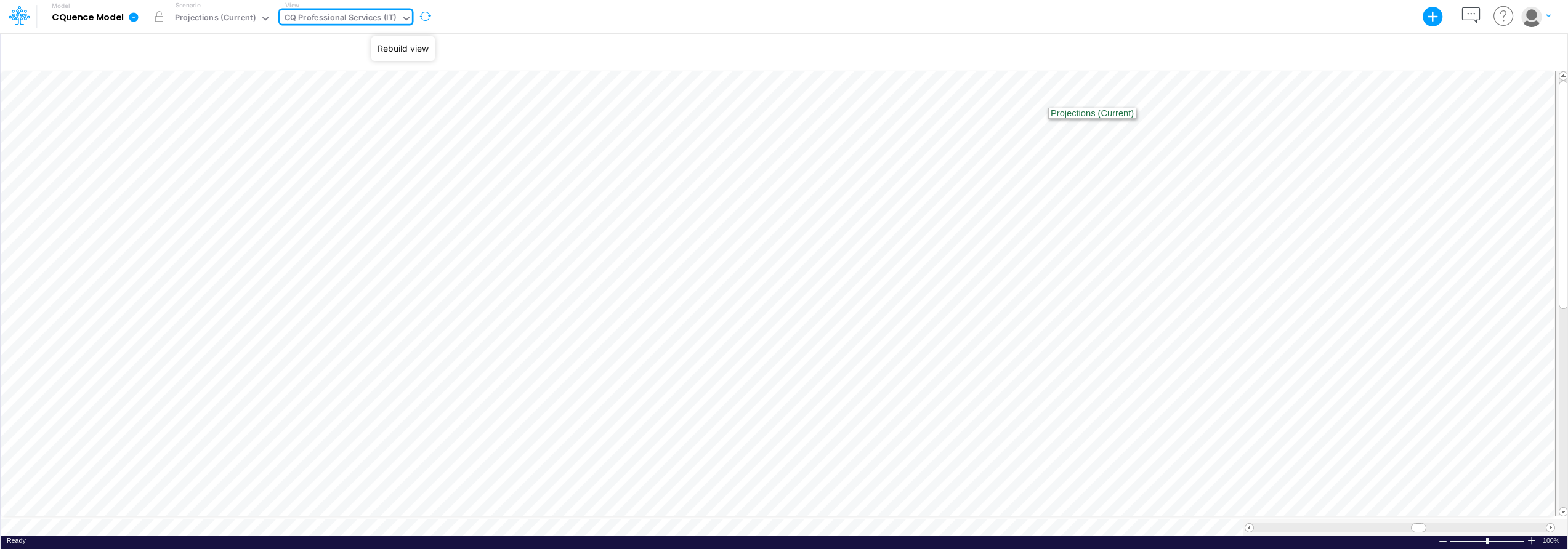
click at [420, 15] on button "button" at bounding box center [425, 16] width 26 height 32
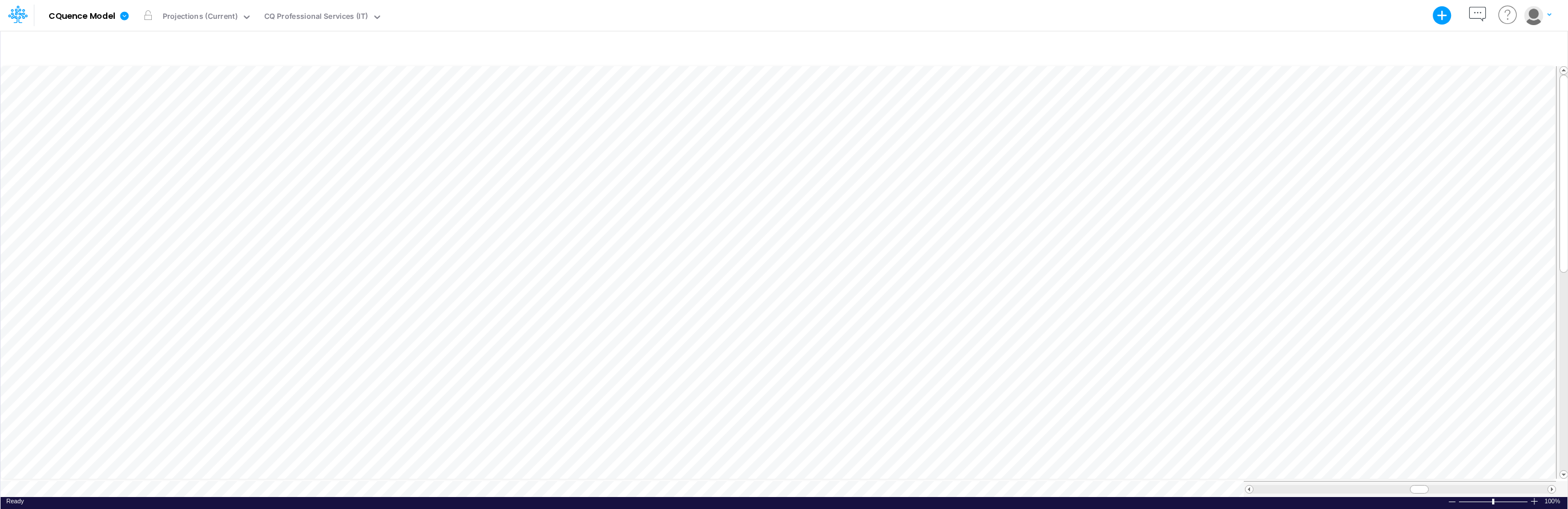
scroll to position [5, 1]
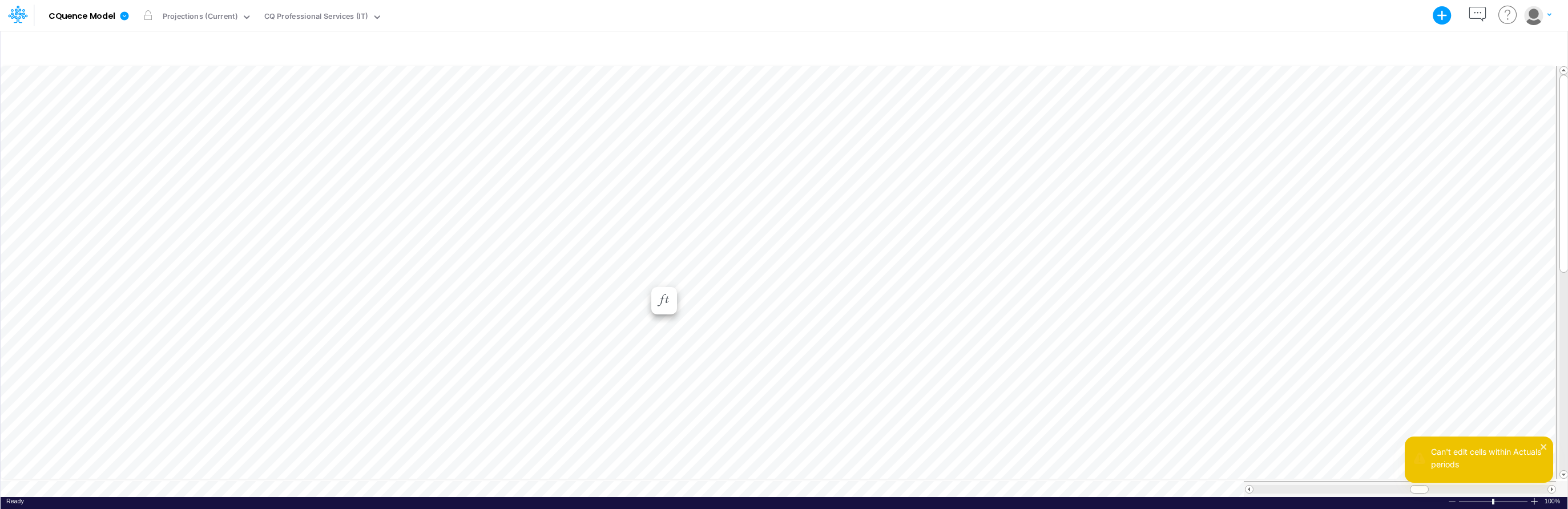
scroll to position [5, 1]
